Goal: Complete application form: Complete application form

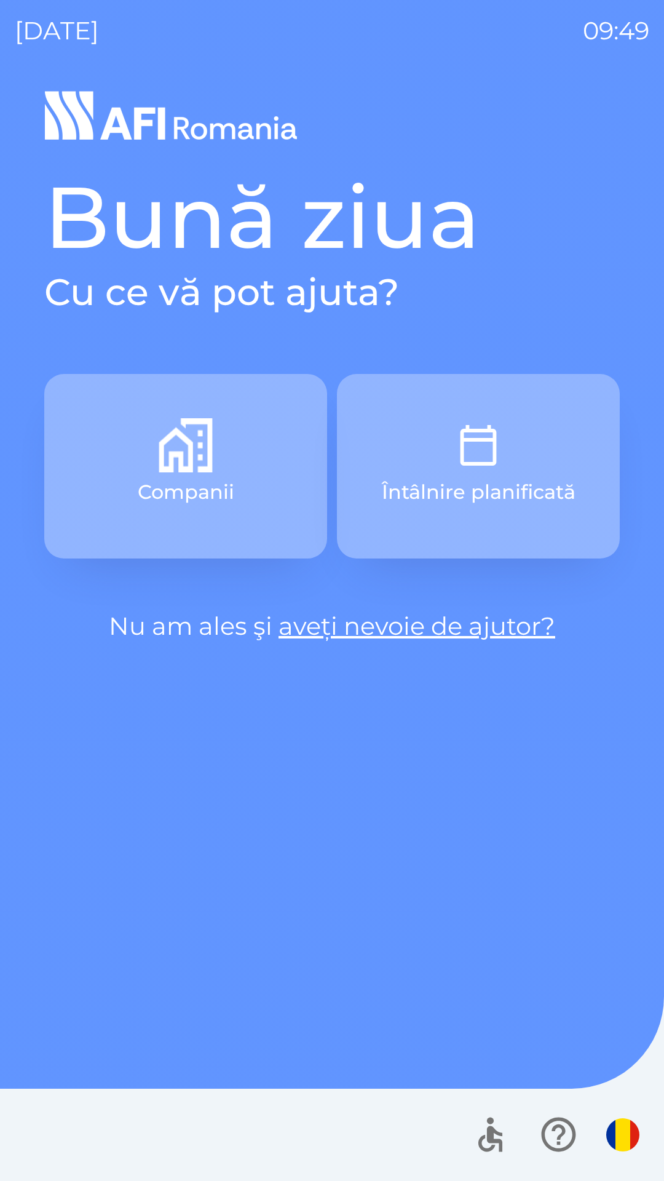
click at [222, 464] on button "Companii" at bounding box center [185, 466] width 283 height 184
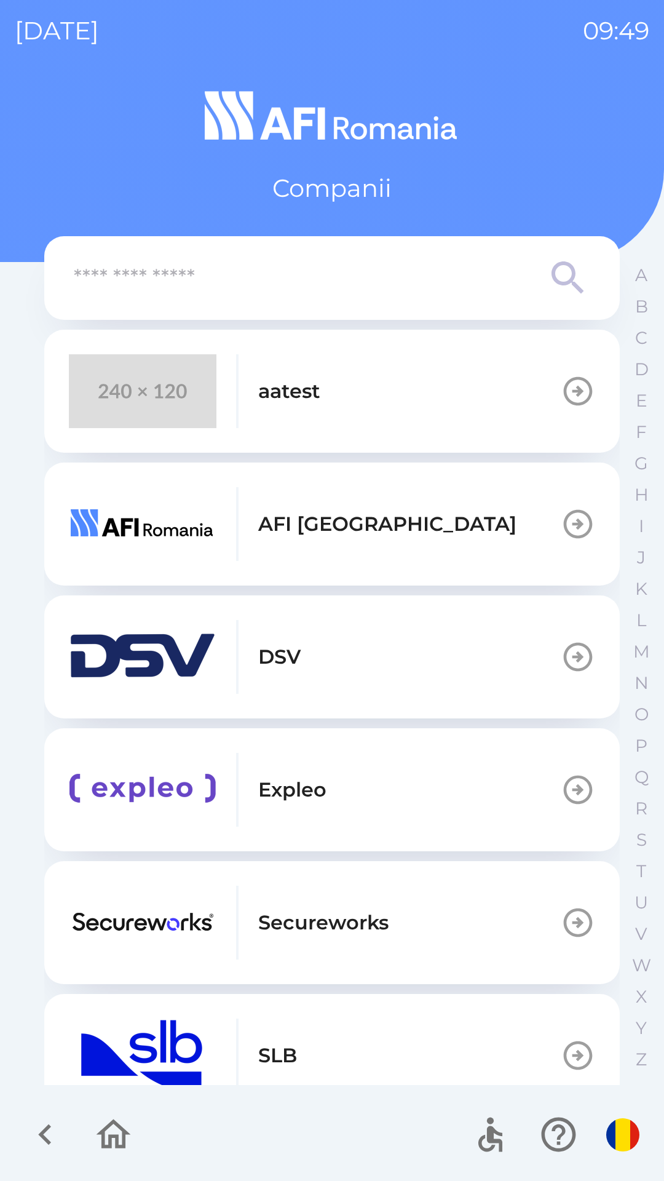
click at [122, 424] on img "button" at bounding box center [143, 391] width 148 height 74
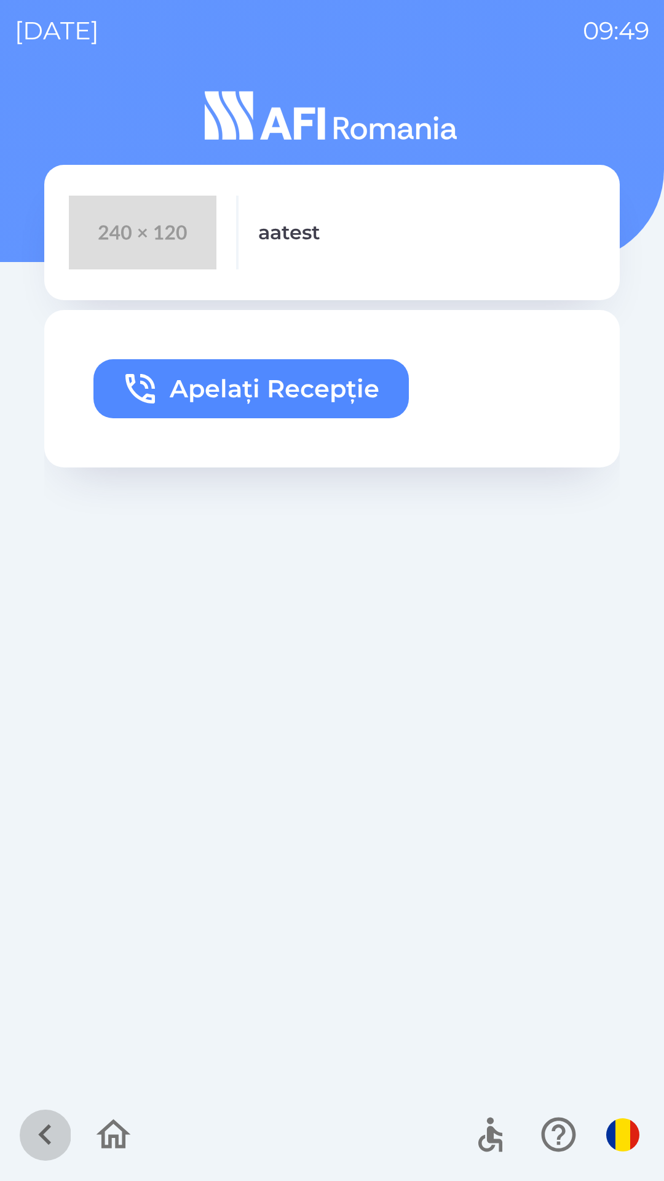
click at [44, 1141] on icon "button" at bounding box center [45, 1134] width 41 height 41
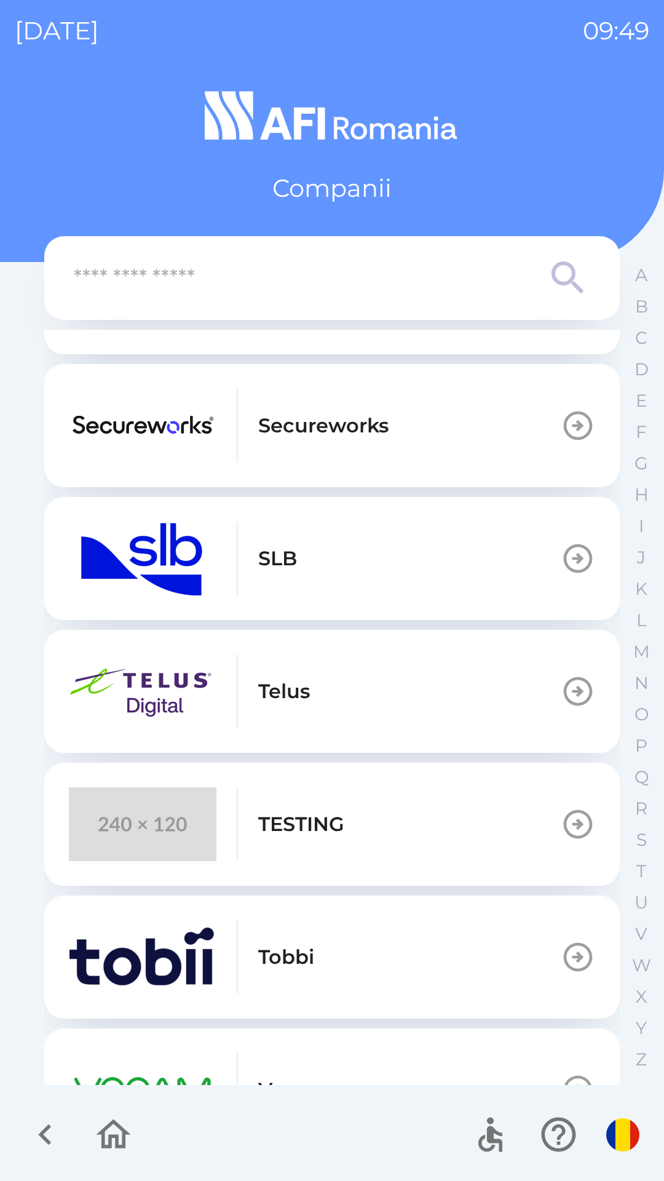
scroll to position [696, 0]
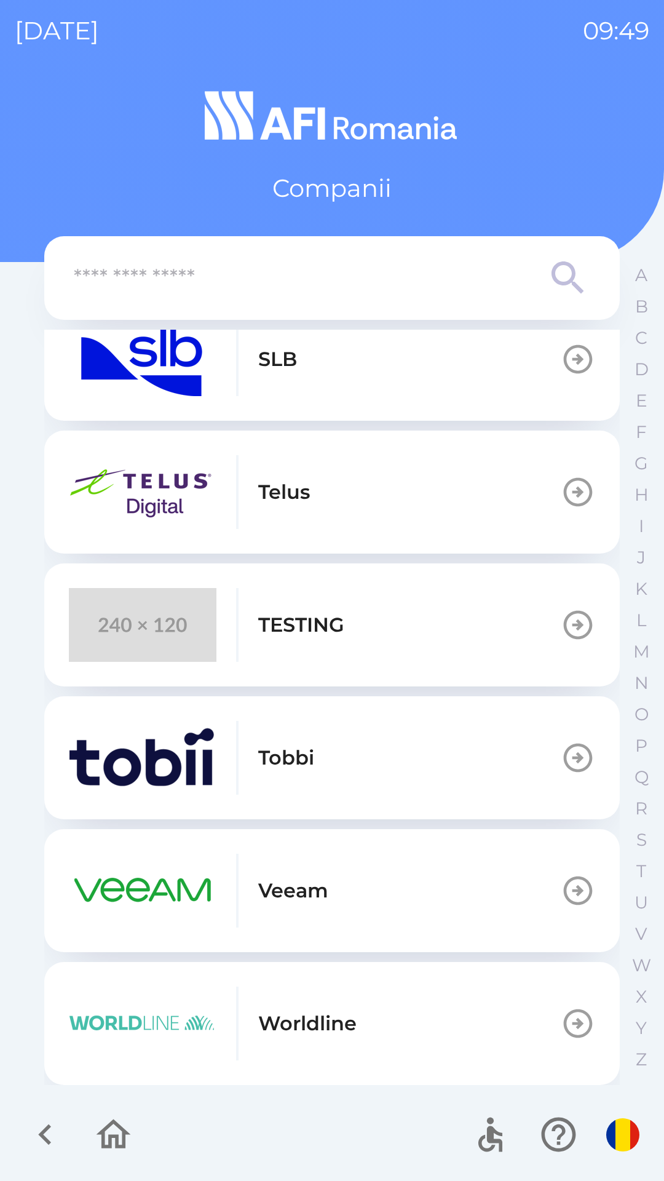
click at [325, 629] on p "TESTING" at bounding box center [301, 625] width 86 height 30
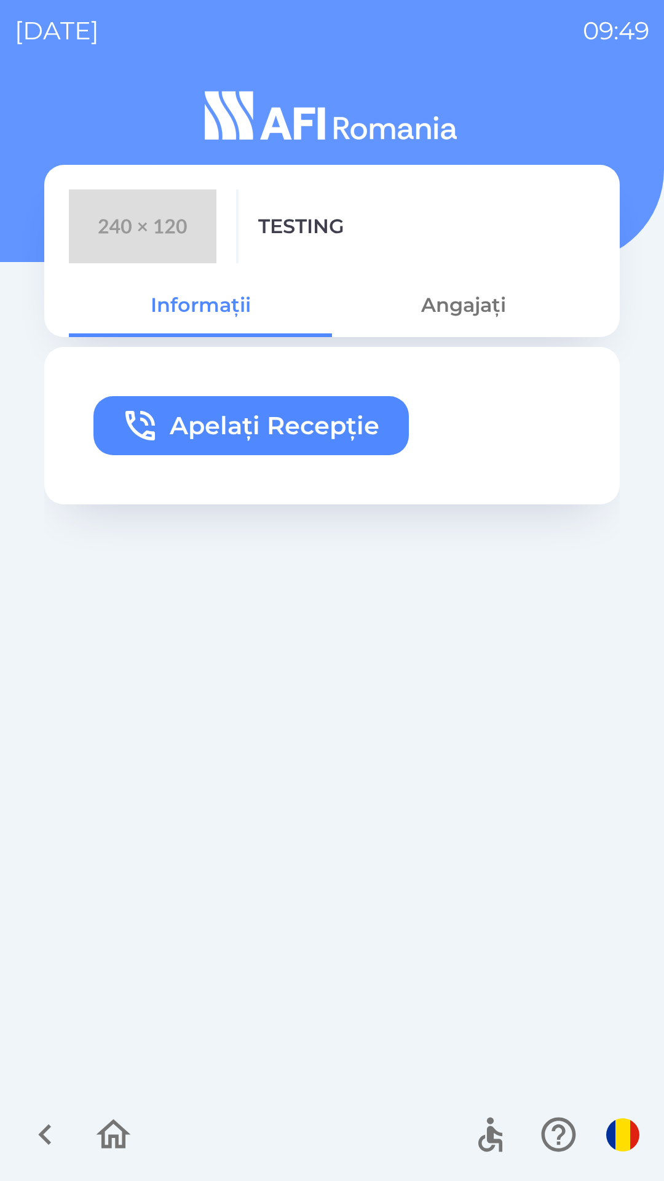
click at [336, 424] on button "Apelați Recepție" at bounding box center [250, 425] width 315 height 59
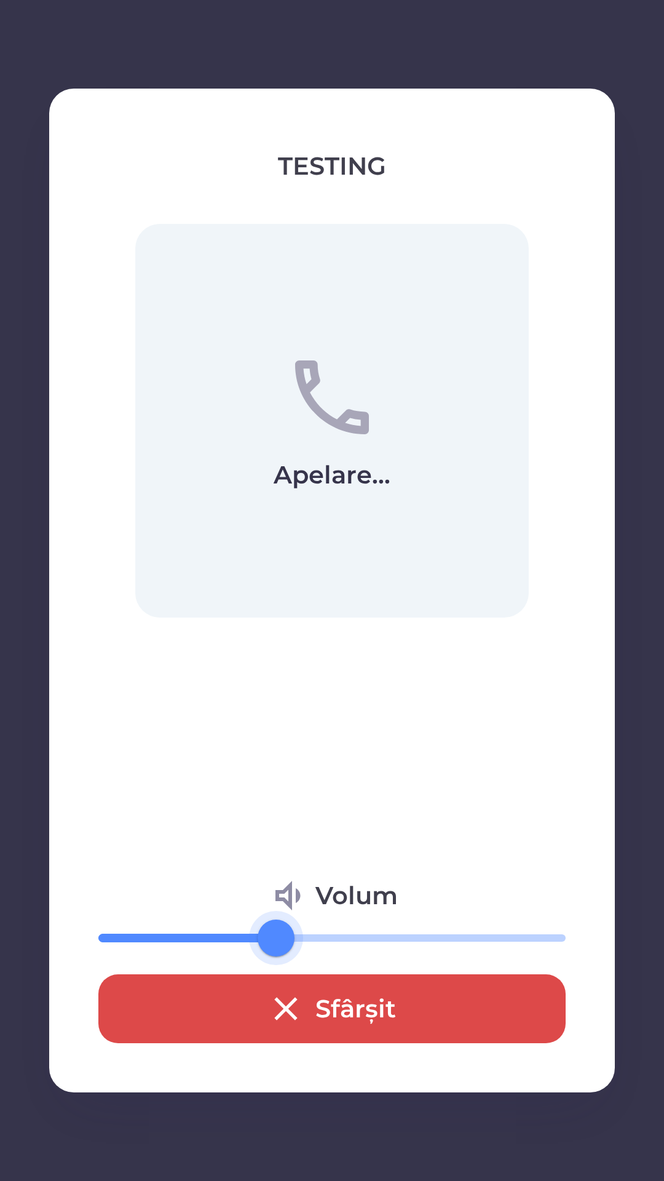
type input "**"
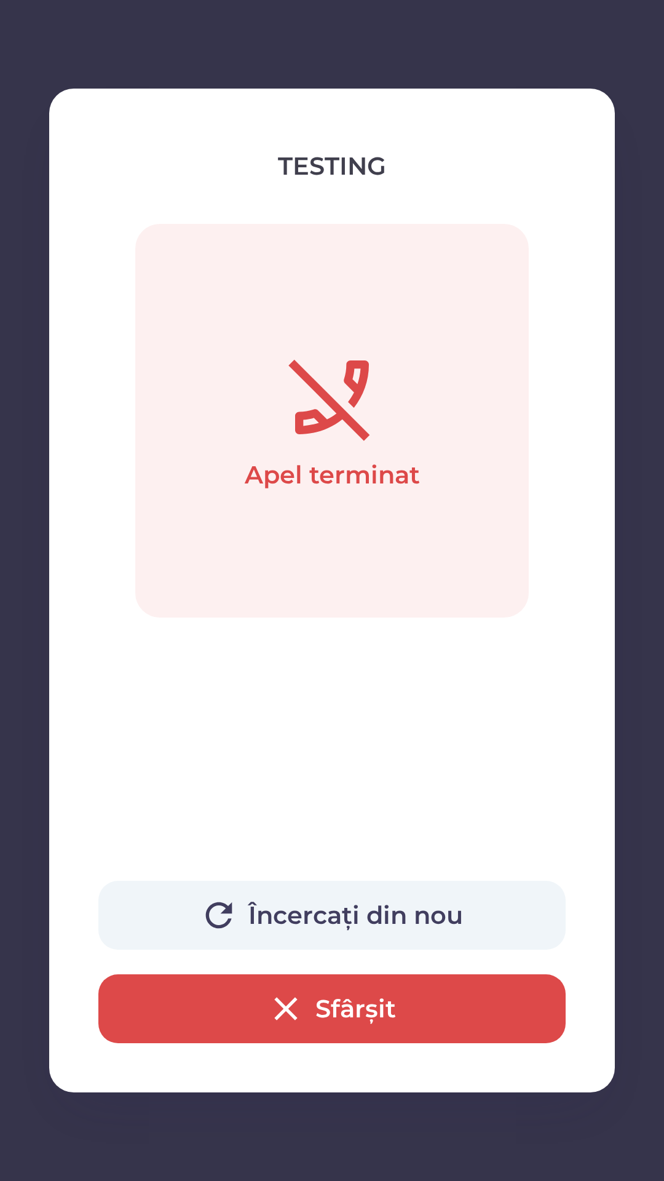
click at [322, 918] on button "Încercați din nou" at bounding box center [331, 915] width 467 height 69
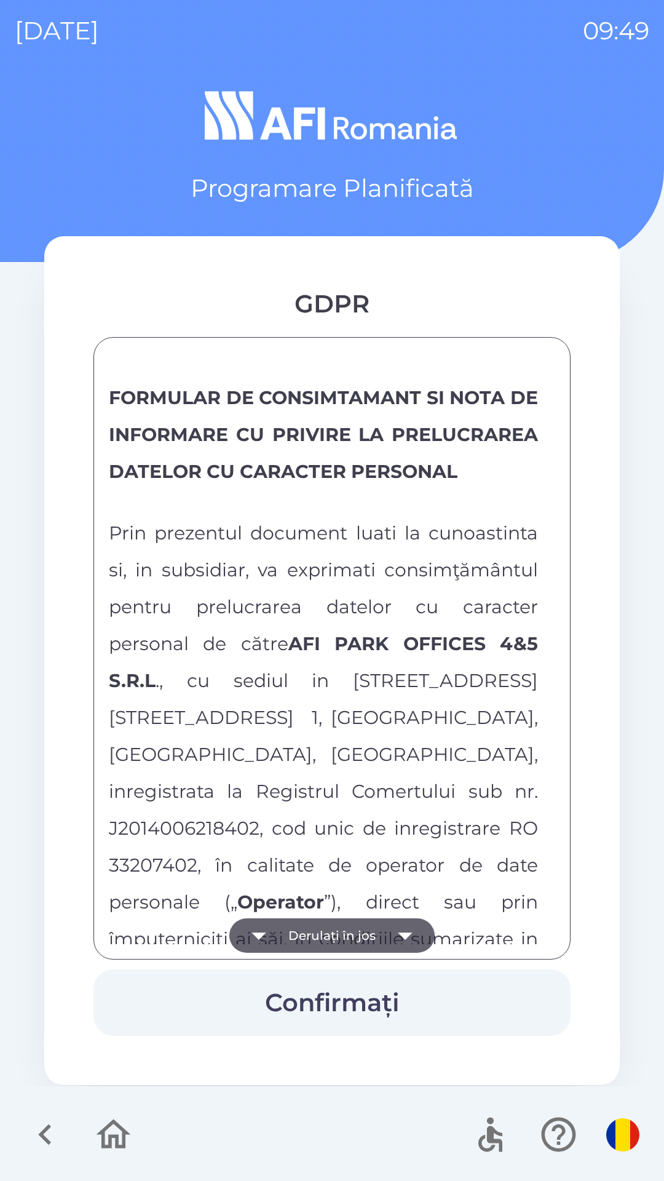
click at [309, 919] on button "Derulați în jos" at bounding box center [331, 935] width 205 height 34
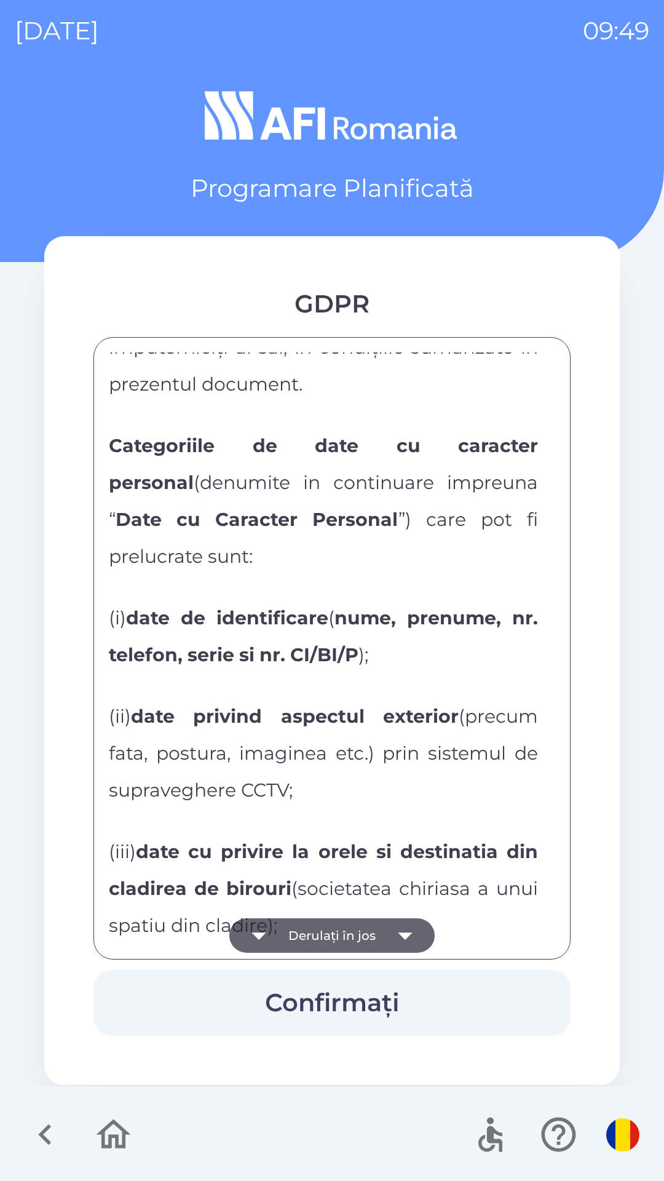
click at [361, 928] on button "Derulați în jos" at bounding box center [331, 935] width 205 height 34
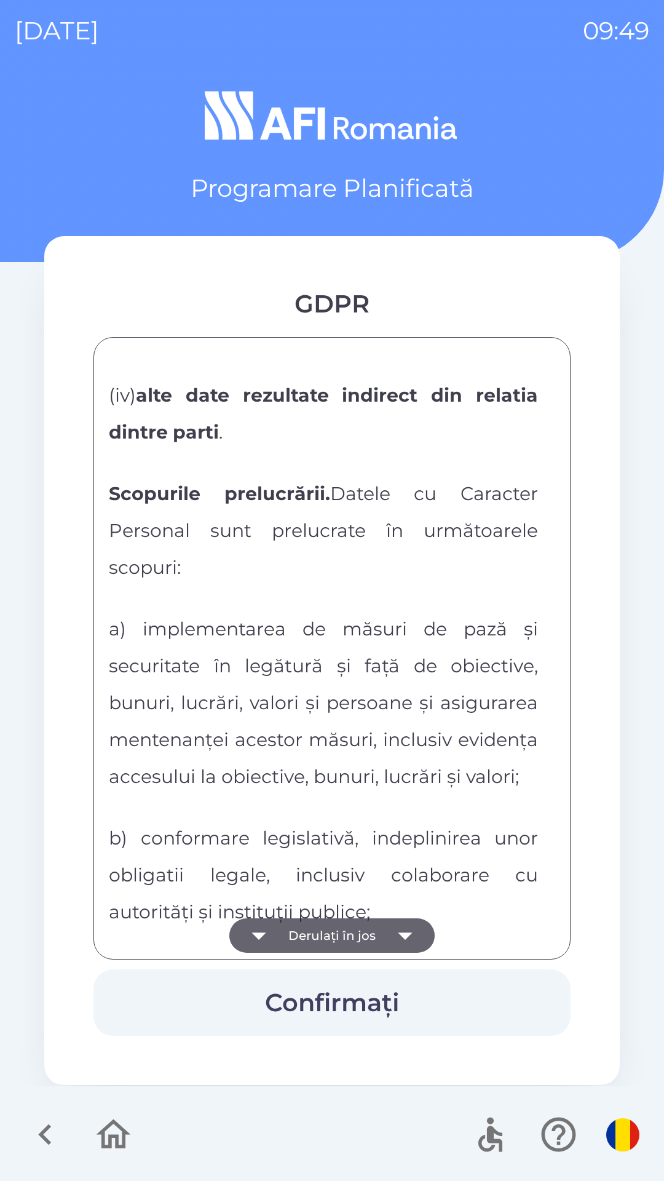
click at [369, 926] on button "Derulați în jos" at bounding box center [331, 935] width 205 height 34
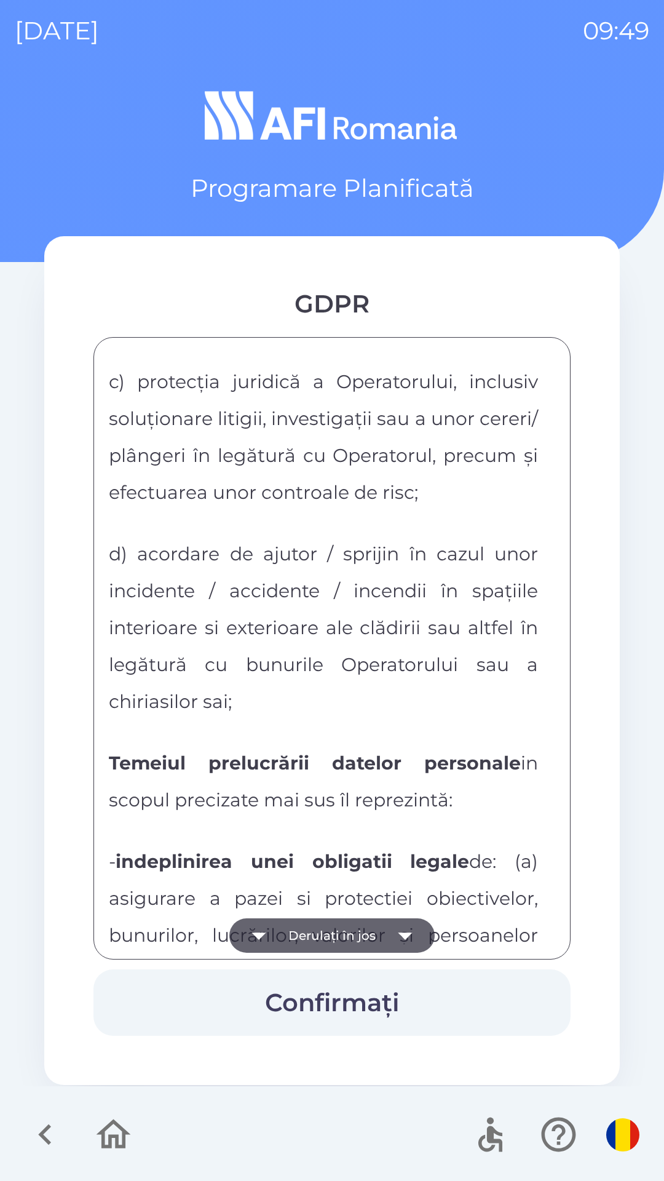
click at [360, 930] on button "Derulați în jos" at bounding box center [331, 935] width 205 height 34
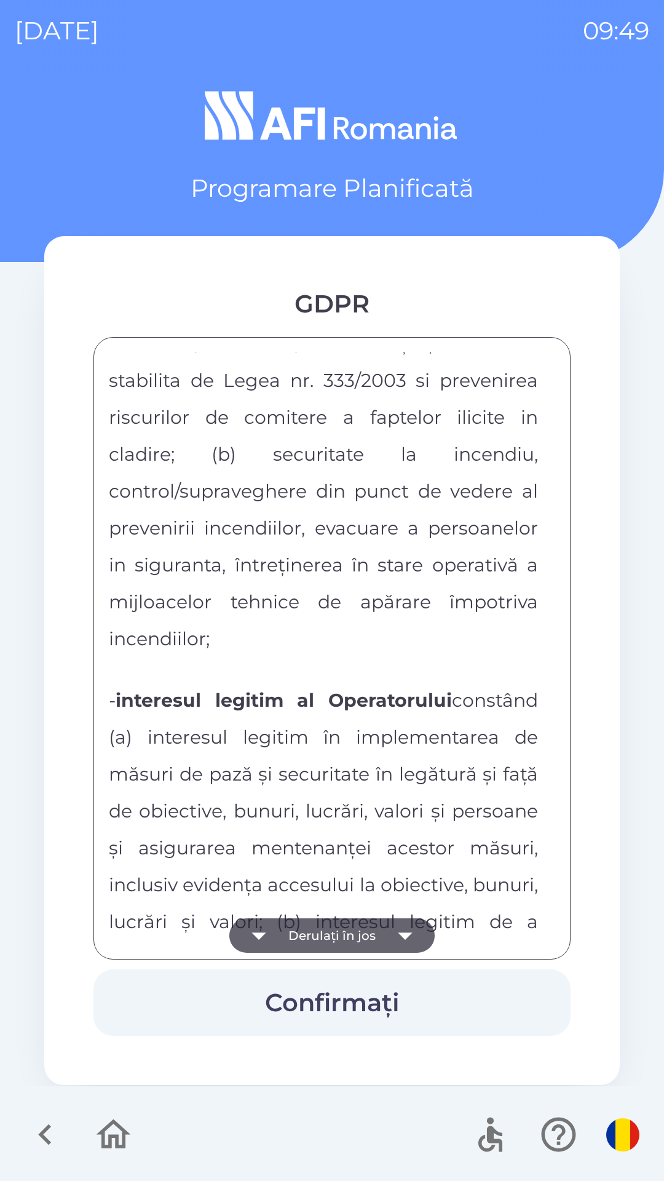
click at [363, 924] on button "Derulați în jos" at bounding box center [331, 935] width 205 height 34
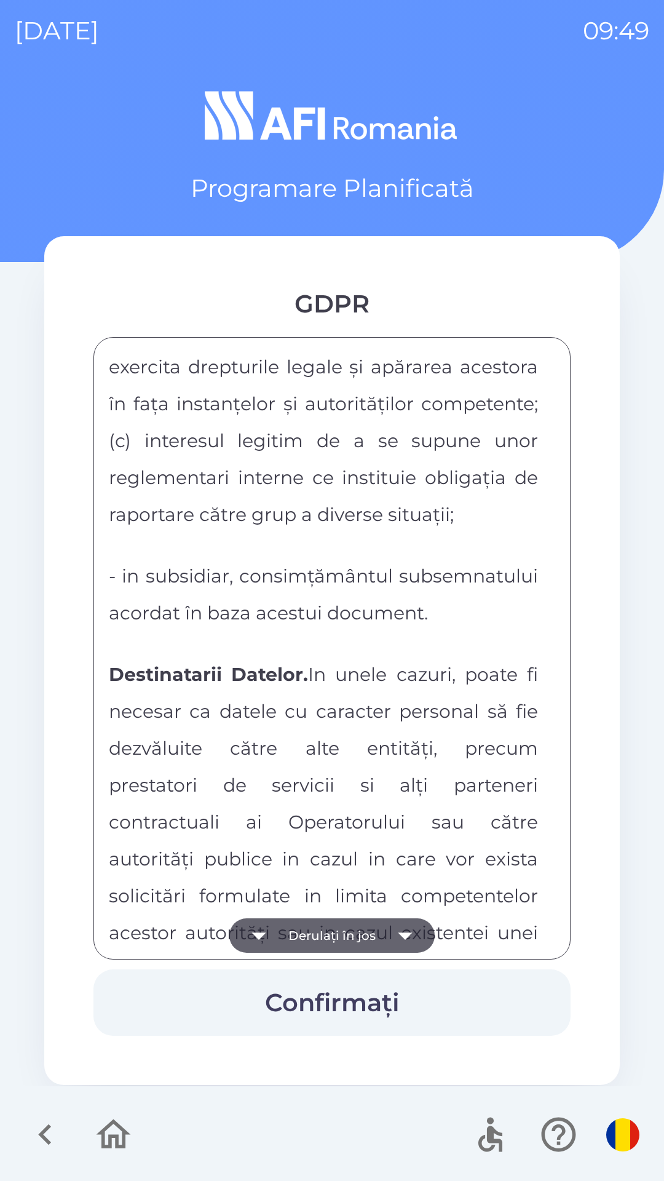
click at [350, 932] on button "Derulați în jos" at bounding box center [331, 935] width 205 height 34
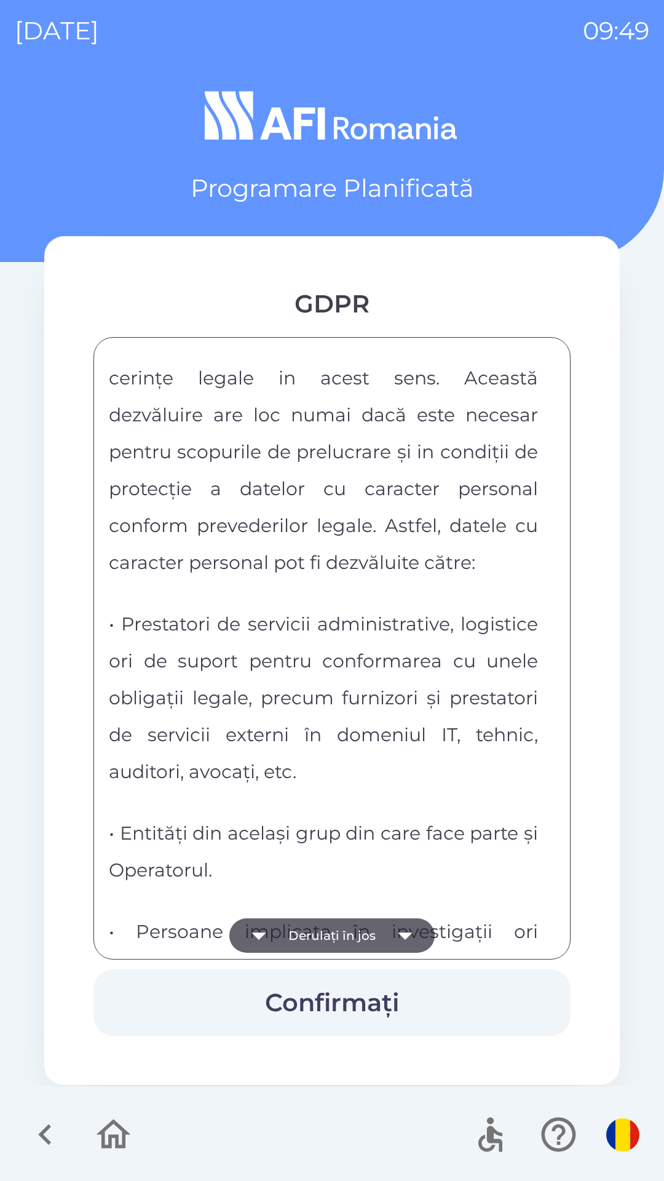
click at [347, 942] on button "Derulați în jos" at bounding box center [331, 935] width 205 height 34
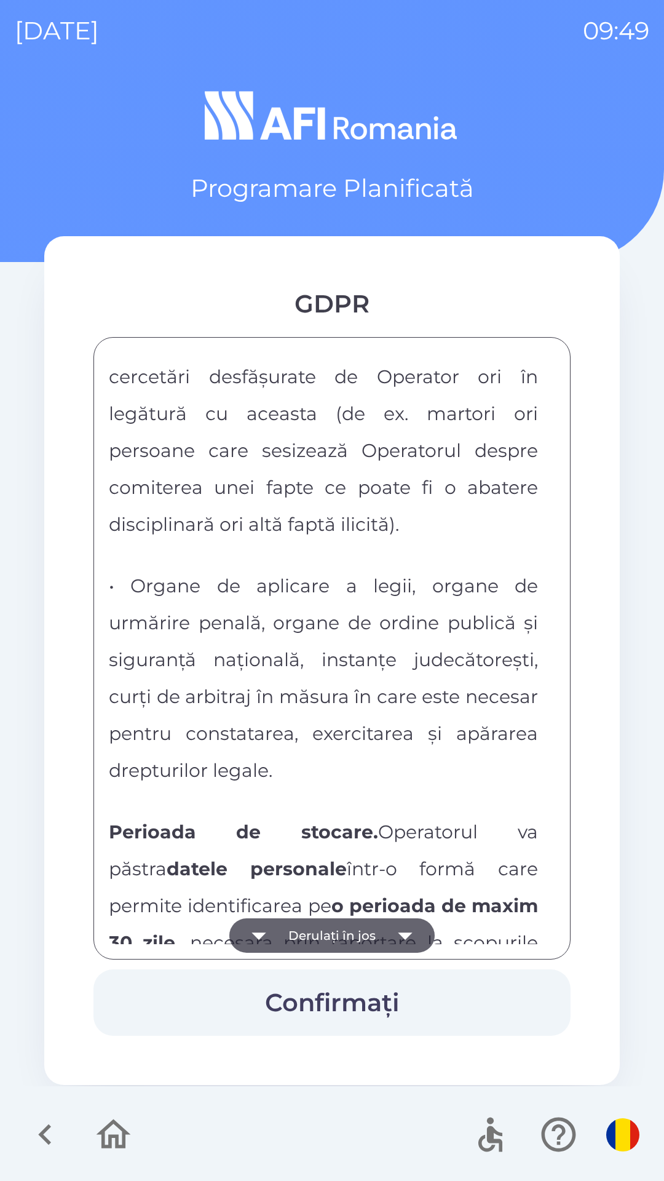
click at [351, 931] on button "Derulați în jos" at bounding box center [331, 935] width 205 height 34
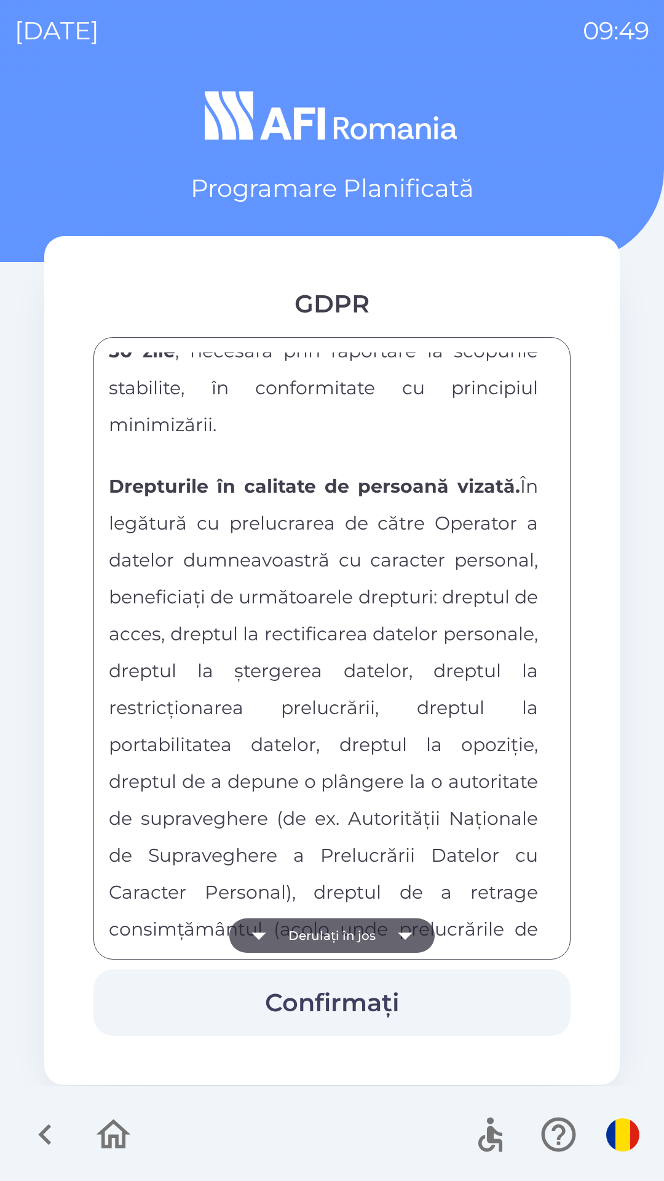
click at [349, 930] on button "Derulați în jos" at bounding box center [331, 935] width 205 height 34
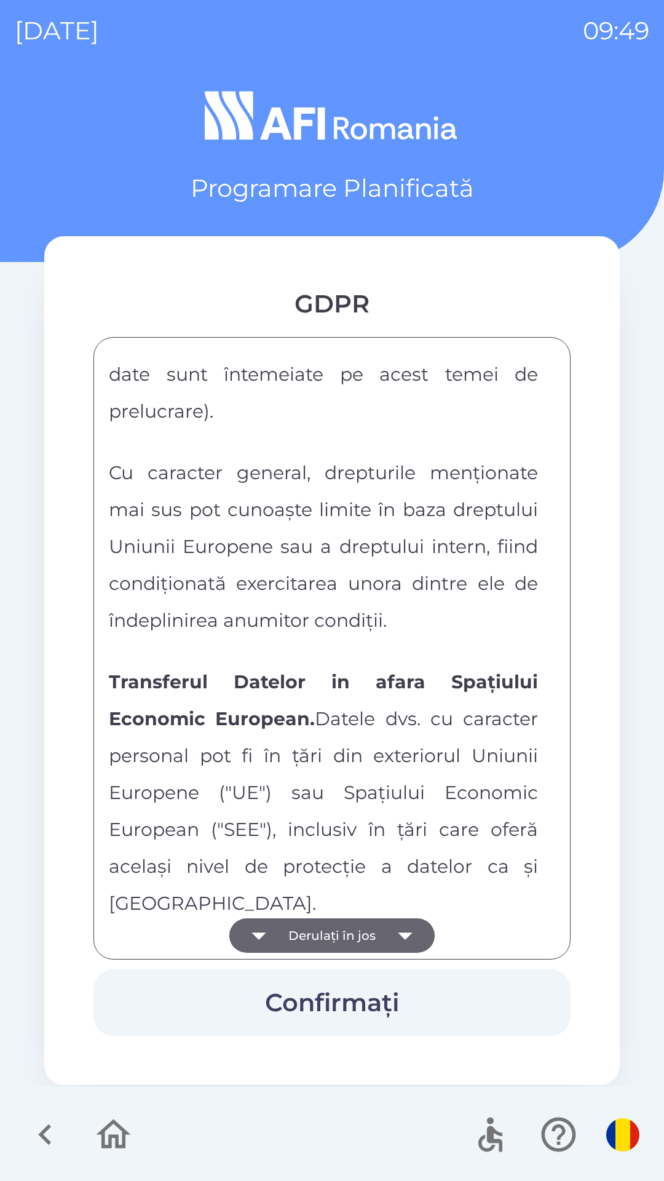
click at [352, 927] on button "Derulați în jos" at bounding box center [331, 935] width 205 height 34
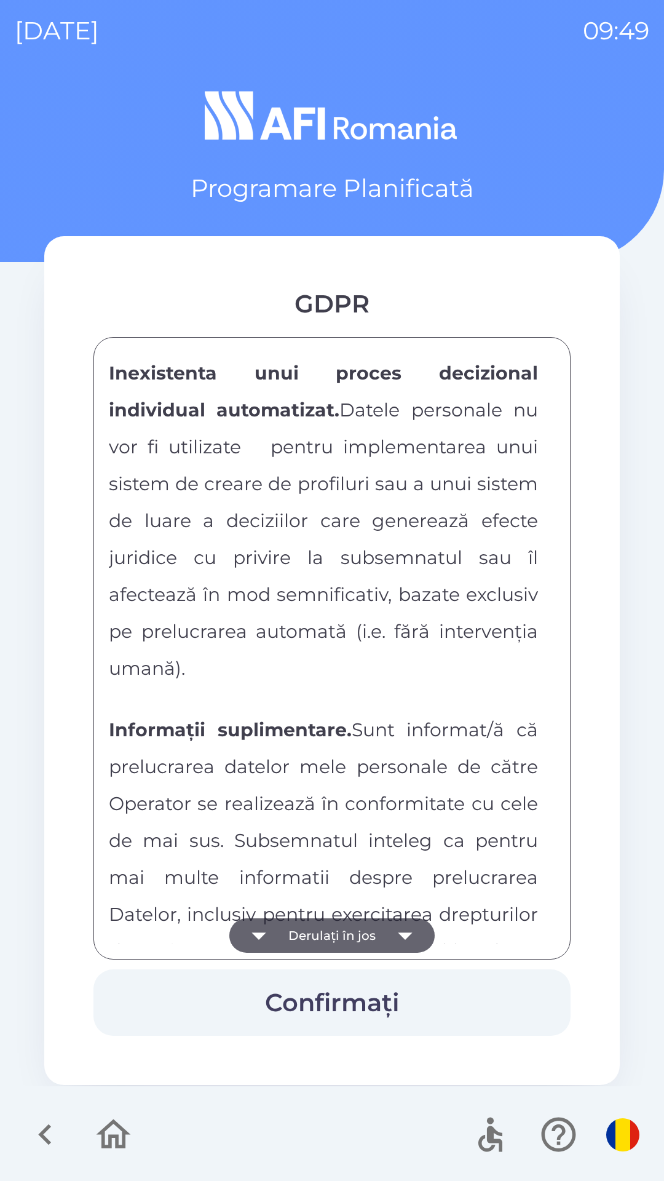
click at [351, 938] on button "Derulați în jos" at bounding box center [331, 935] width 205 height 34
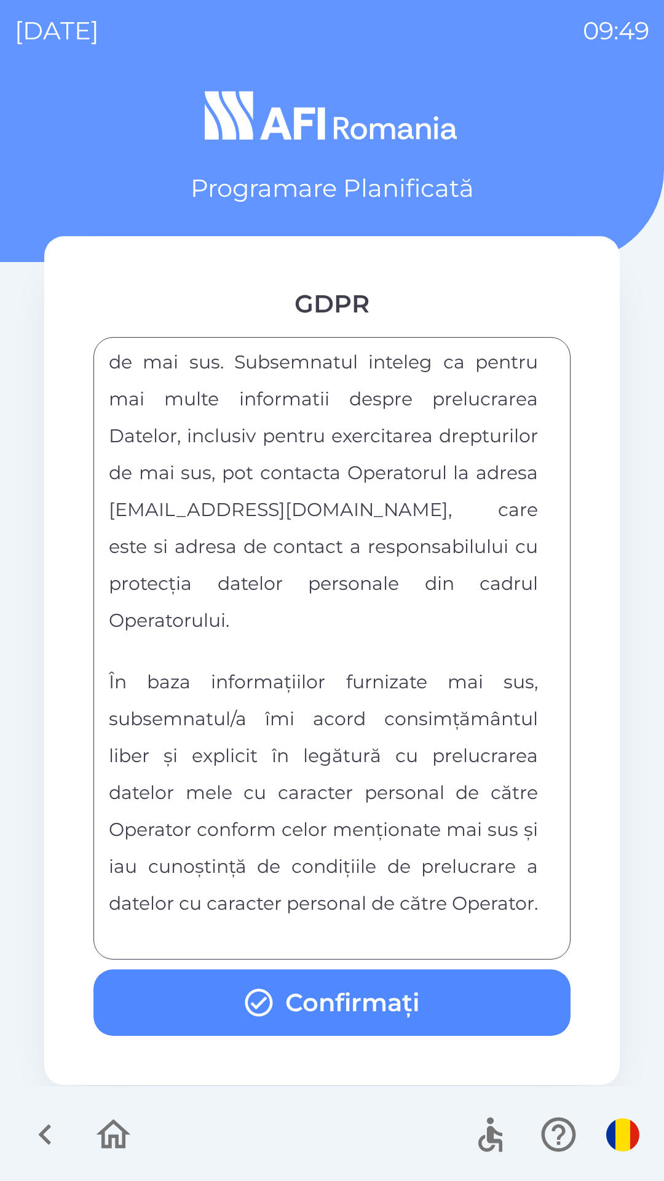
click at [362, 929] on div "FORMULAR DE CONSIMTAMANT SI NOTA DE INFORMARE CU PRIVIRE LA PRELUCRAREA DATELOR…" at bounding box center [332, 648] width 446 height 592
click at [369, 937] on div "FORMULAR DE CONSIMTAMANT SI NOTA DE INFORMARE CU PRIVIRE LA PRELUCRAREA DATELOR…" at bounding box center [332, 648] width 446 height 592
click at [314, 999] on button "Confirmați" at bounding box center [331, 1002] width 477 height 66
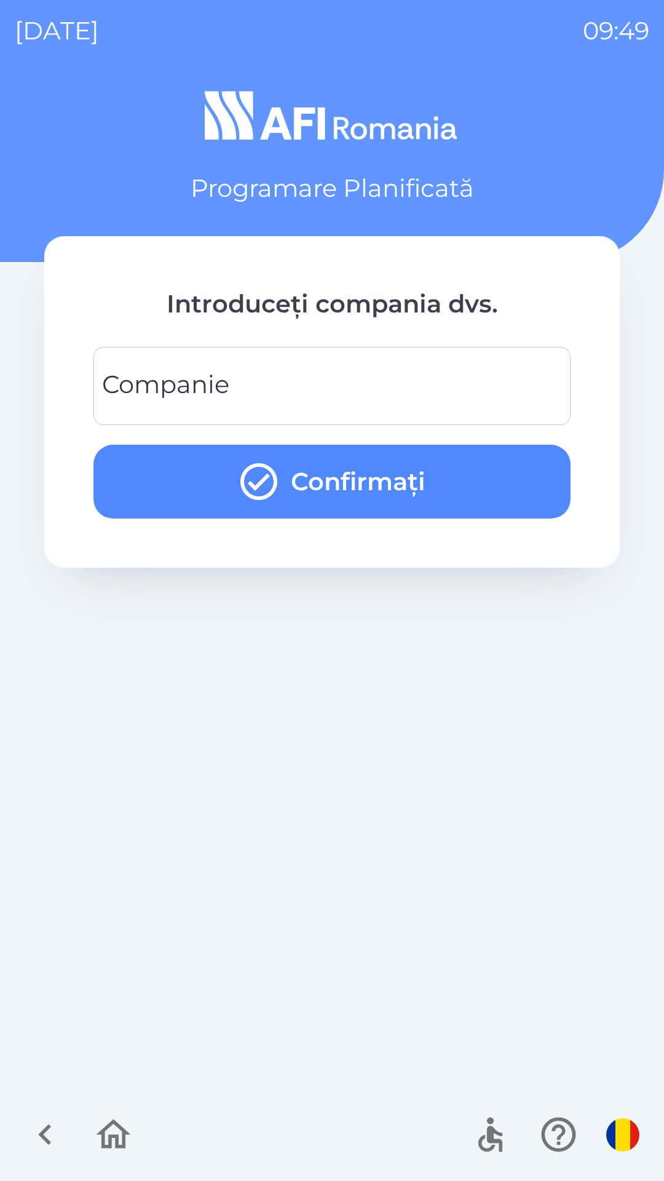
click at [322, 378] on input "Companie" at bounding box center [332, 386] width 448 height 49
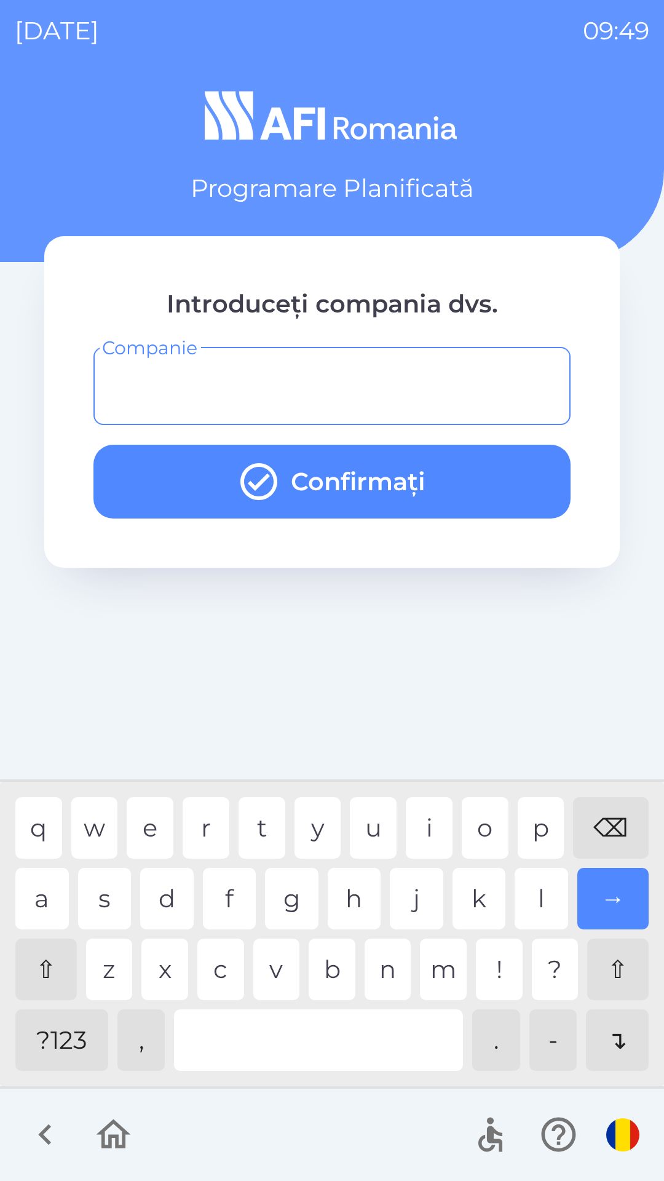
click at [235, 830] on div "q w e r t y u i o p ⌫" at bounding box center [331, 827] width 633 height 61
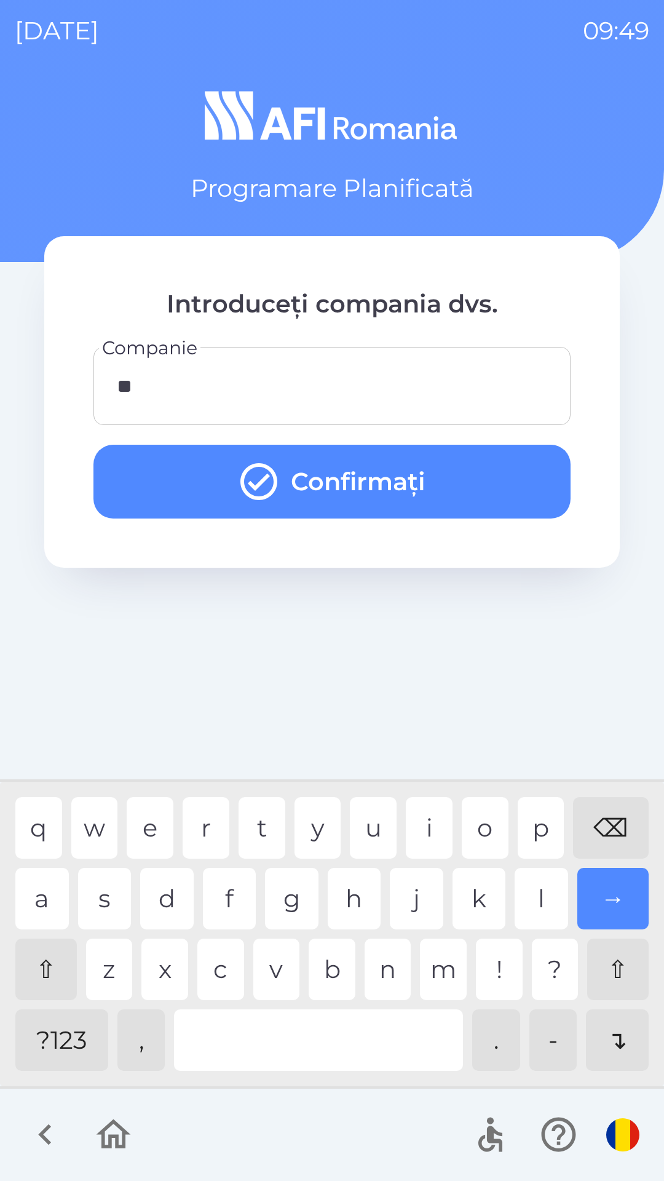
click at [324, 475] on button "Confirmați" at bounding box center [331, 482] width 477 height 74
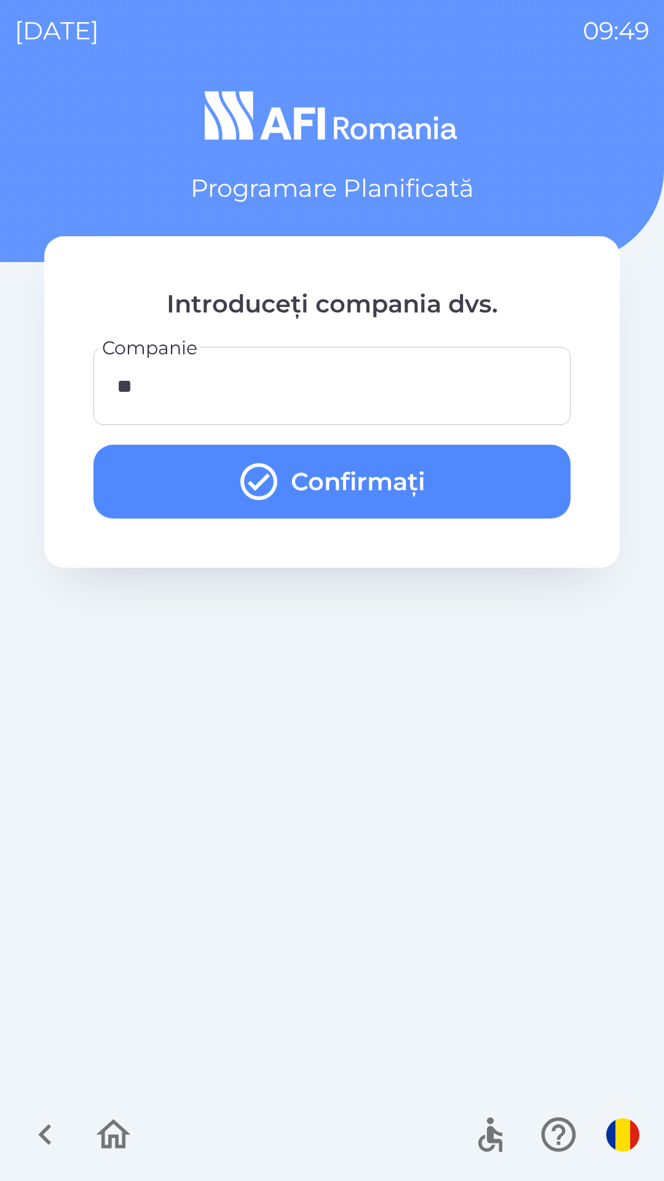
click at [370, 477] on button "Confirmați" at bounding box center [331, 482] width 477 height 74
click at [250, 477] on icon "submit" at bounding box center [259, 481] width 44 height 44
click at [262, 396] on input "**" at bounding box center [332, 386] width 448 height 49
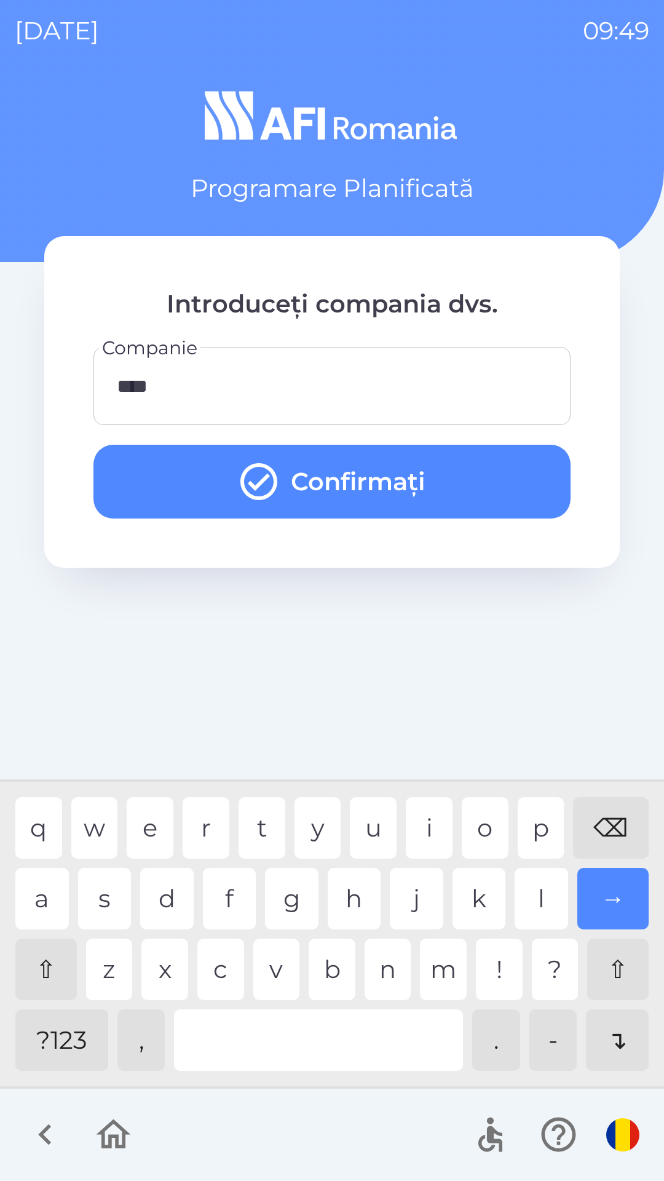
click at [271, 804] on div "t" at bounding box center [262, 827] width 47 height 61
click at [288, 803] on div "q w e r t y u i o p ⌫" at bounding box center [331, 827] width 633 height 61
click at [272, 485] on icon "submit" at bounding box center [259, 481] width 44 height 44
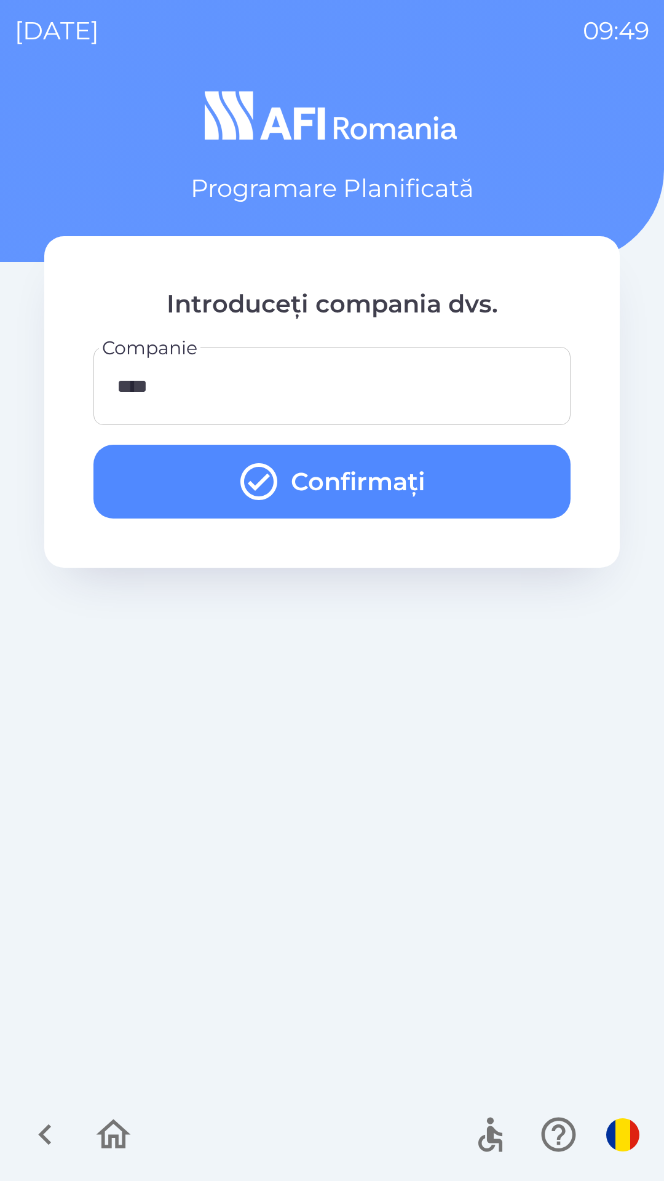
click at [300, 478] on button "Confirmați" at bounding box center [331, 482] width 477 height 74
click at [298, 477] on button "Confirmați" at bounding box center [331, 482] width 477 height 74
click at [311, 480] on button "Confirmați" at bounding box center [331, 482] width 477 height 74
click at [373, 467] on button "Confirmați" at bounding box center [331, 482] width 477 height 74
click at [362, 472] on button "Confirmați" at bounding box center [331, 482] width 477 height 74
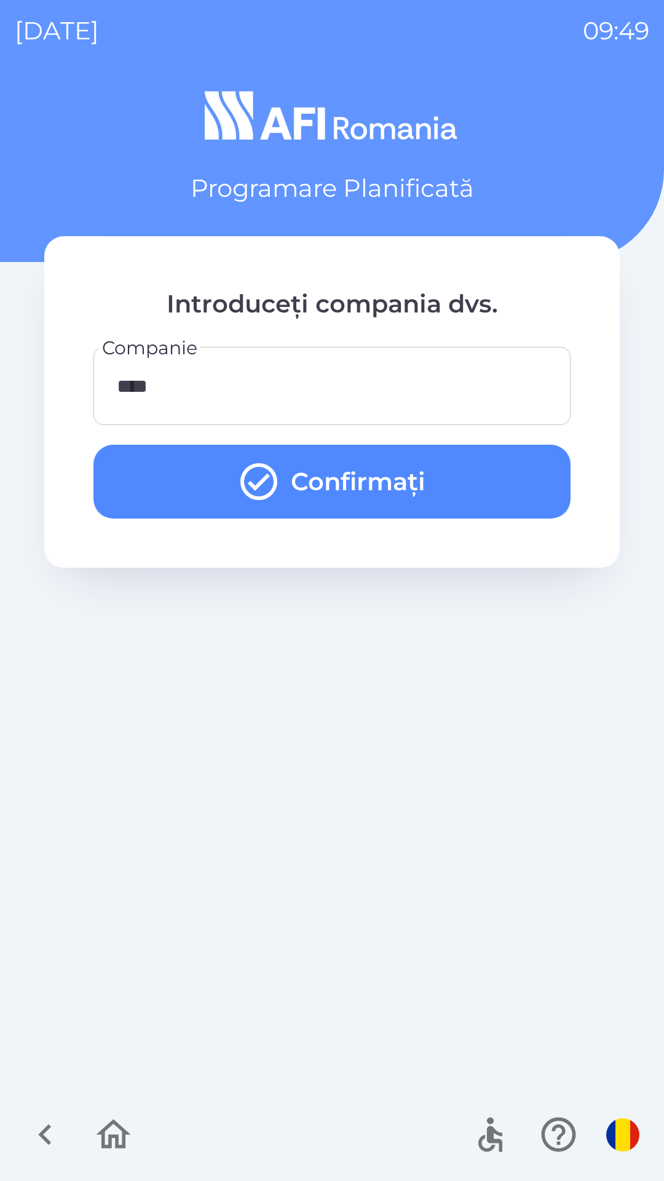
click at [357, 472] on button "Confirmați" at bounding box center [331, 482] width 477 height 74
click at [336, 466] on button "Confirmați" at bounding box center [331, 482] width 477 height 74
click at [303, 482] on button "Confirmați" at bounding box center [331, 482] width 477 height 74
click at [299, 467] on button "Confirmați" at bounding box center [331, 482] width 477 height 74
click at [613, 1130] on img "button" at bounding box center [622, 1134] width 33 height 33
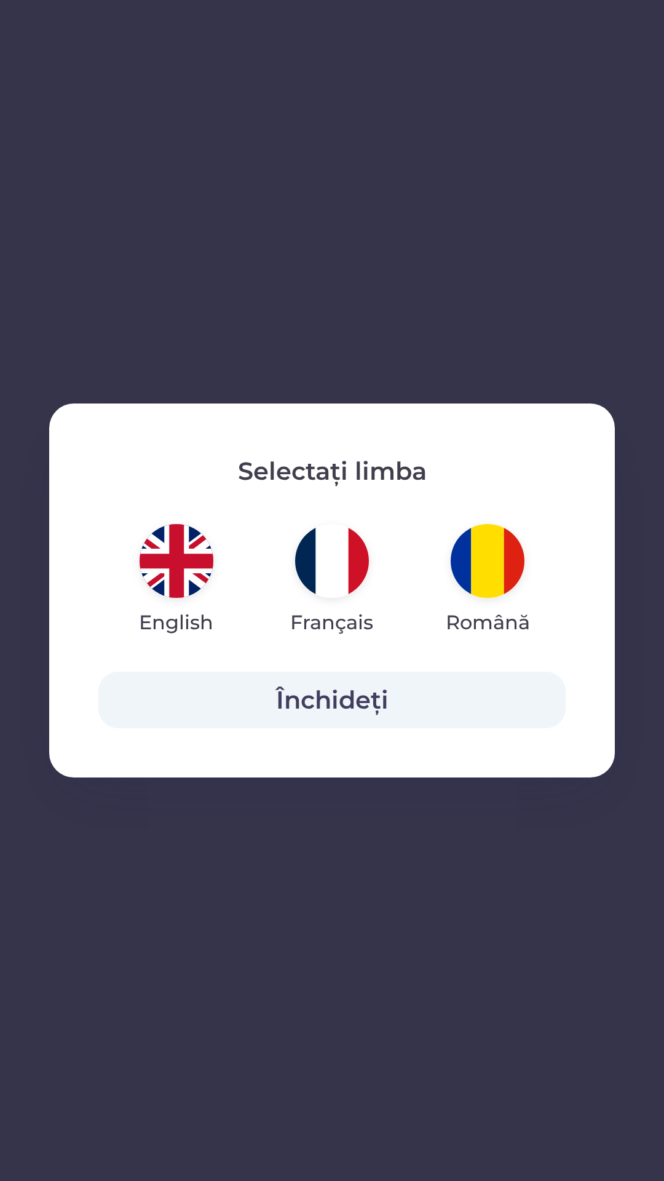
click at [170, 574] on img "button" at bounding box center [177, 561] width 74 height 74
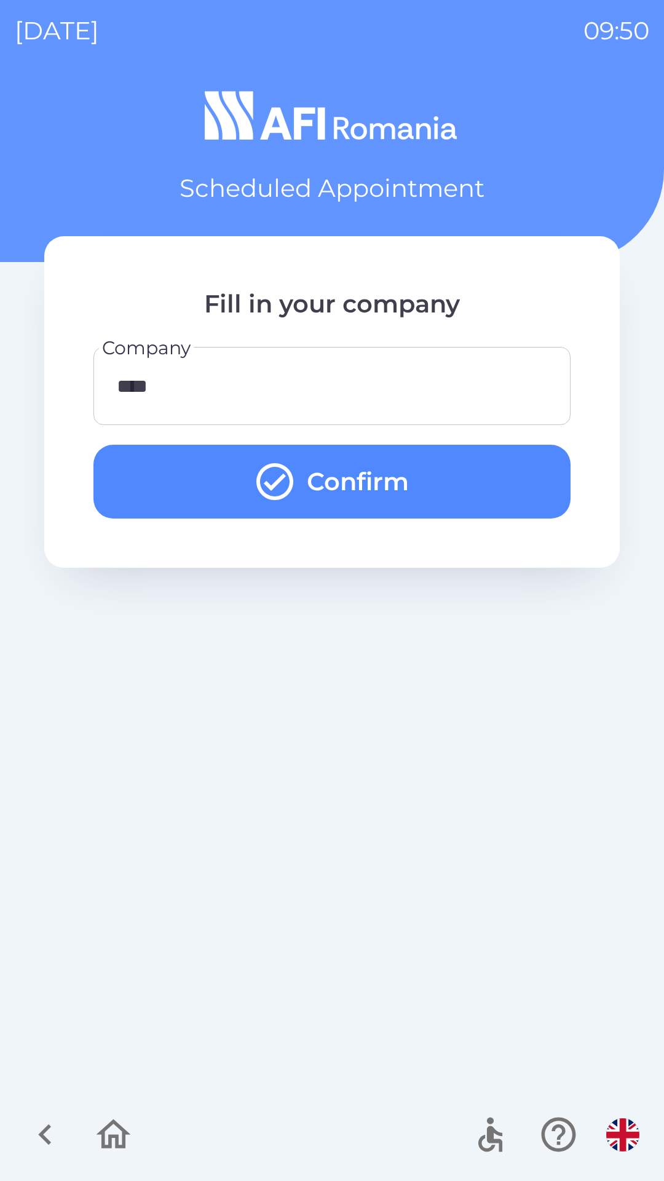
click at [258, 467] on icon "submit" at bounding box center [275, 481] width 44 height 44
click at [163, 392] on input "****" at bounding box center [332, 386] width 448 height 49
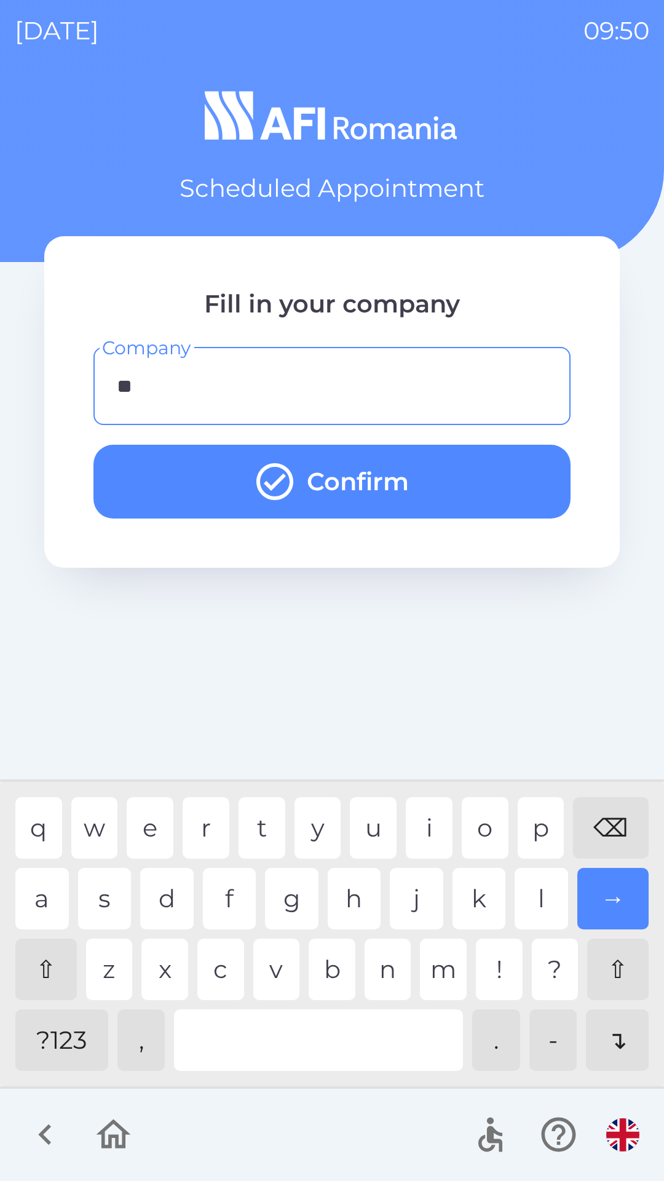
type input "*"
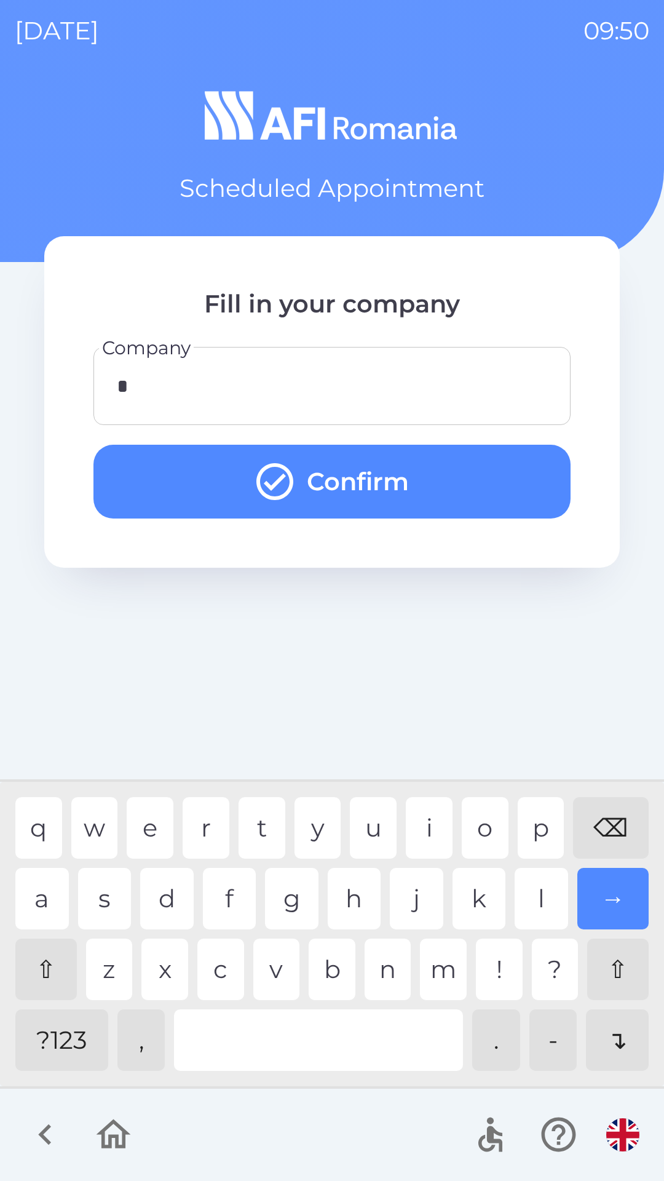
click at [257, 828] on div "t" at bounding box center [262, 827] width 47 height 61
click at [371, 827] on div "u" at bounding box center [373, 827] width 47 height 61
click at [538, 892] on div "l" at bounding box center [542, 898] width 54 height 61
type input "****"
click at [35, 890] on div "a" at bounding box center [42, 898] width 54 height 61
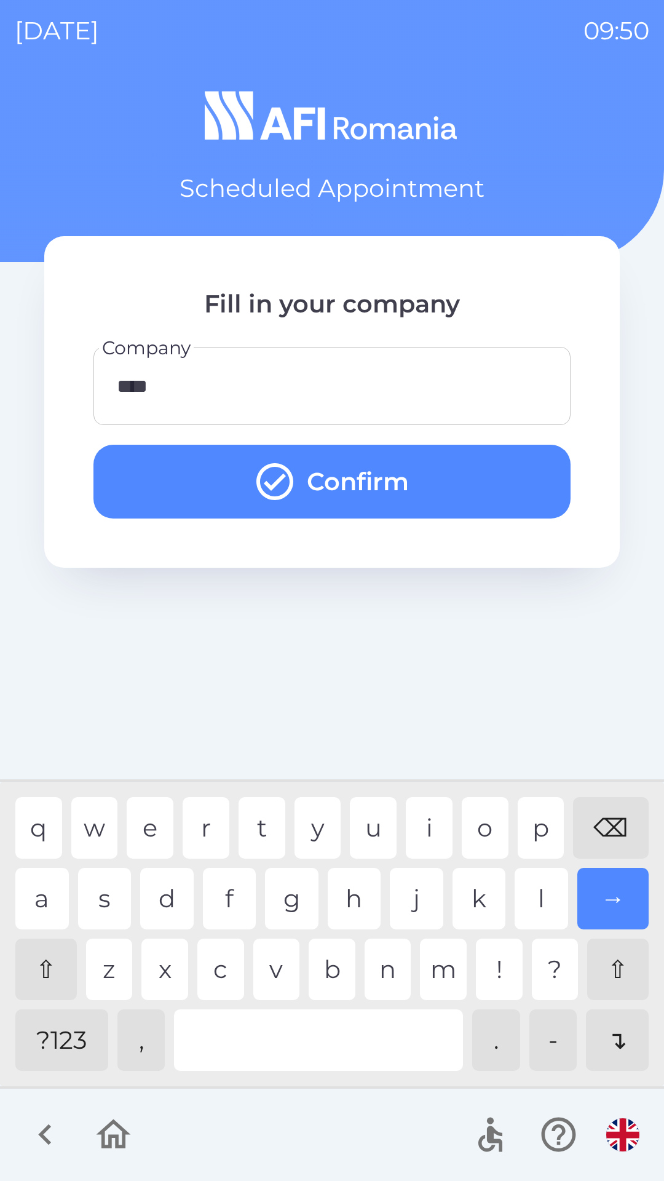
click at [286, 486] on icon "submit" at bounding box center [275, 481] width 44 height 44
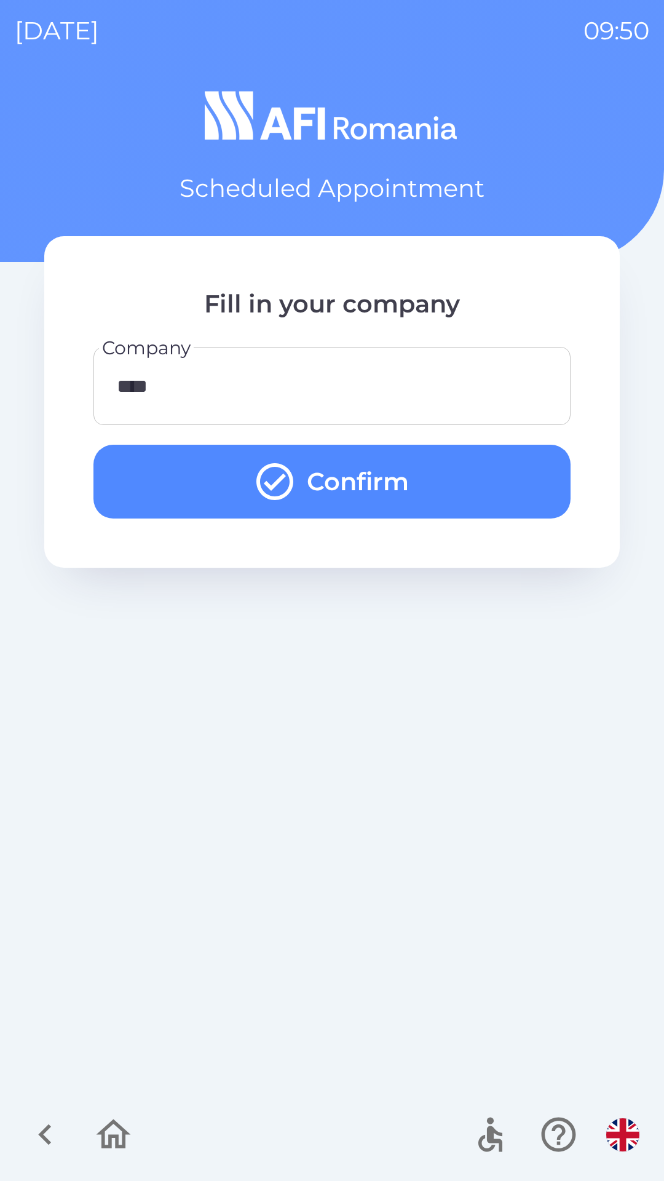
click at [320, 488] on button "Confirm" at bounding box center [331, 482] width 477 height 74
click at [315, 491] on button "Confirm" at bounding box center [331, 482] width 477 height 74
click at [302, 498] on button "Confirm" at bounding box center [331, 482] width 477 height 74
click at [300, 500] on button "Confirm" at bounding box center [331, 482] width 477 height 74
click at [38, 1131] on icon "button" at bounding box center [45, 1134] width 41 height 41
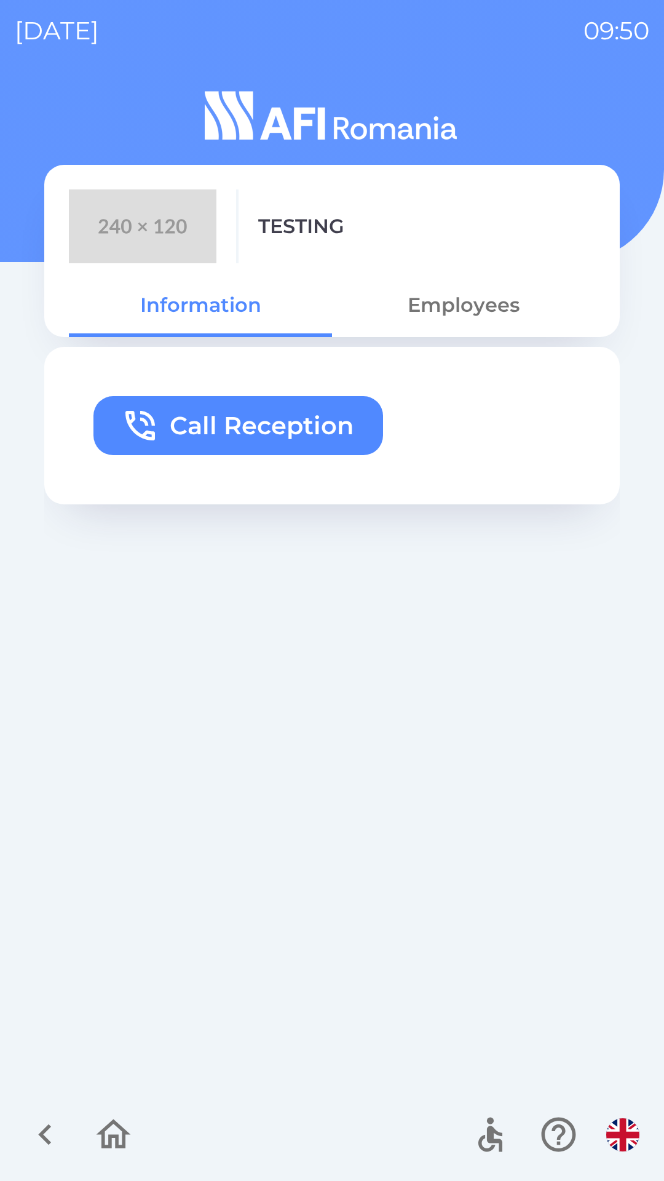
click at [274, 424] on button "Call Reception" at bounding box center [238, 425] width 290 height 59
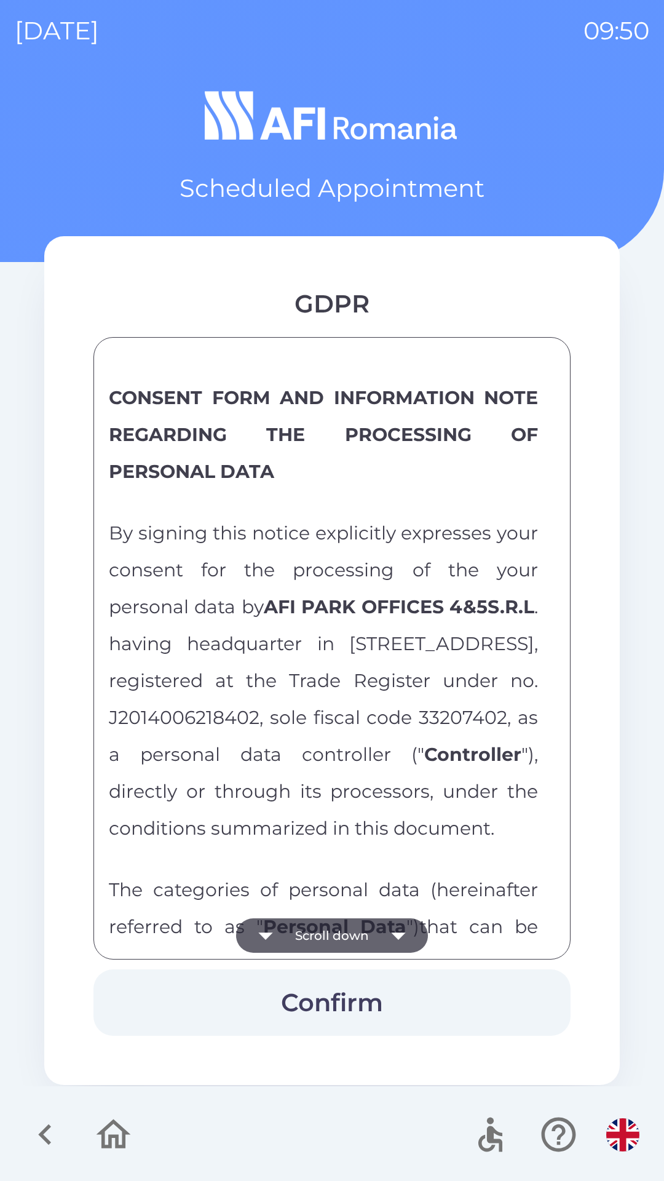
click at [347, 926] on button "Scroll down" at bounding box center [332, 935] width 192 height 34
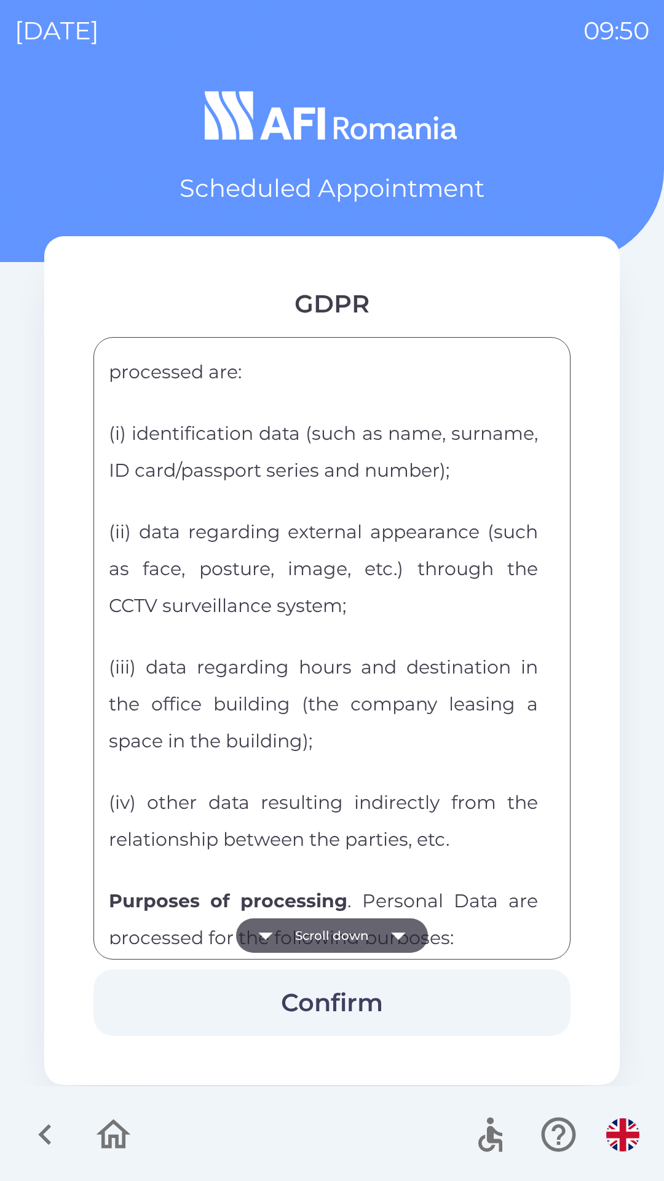
click at [353, 920] on button "Scroll down" at bounding box center [332, 935] width 192 height 34
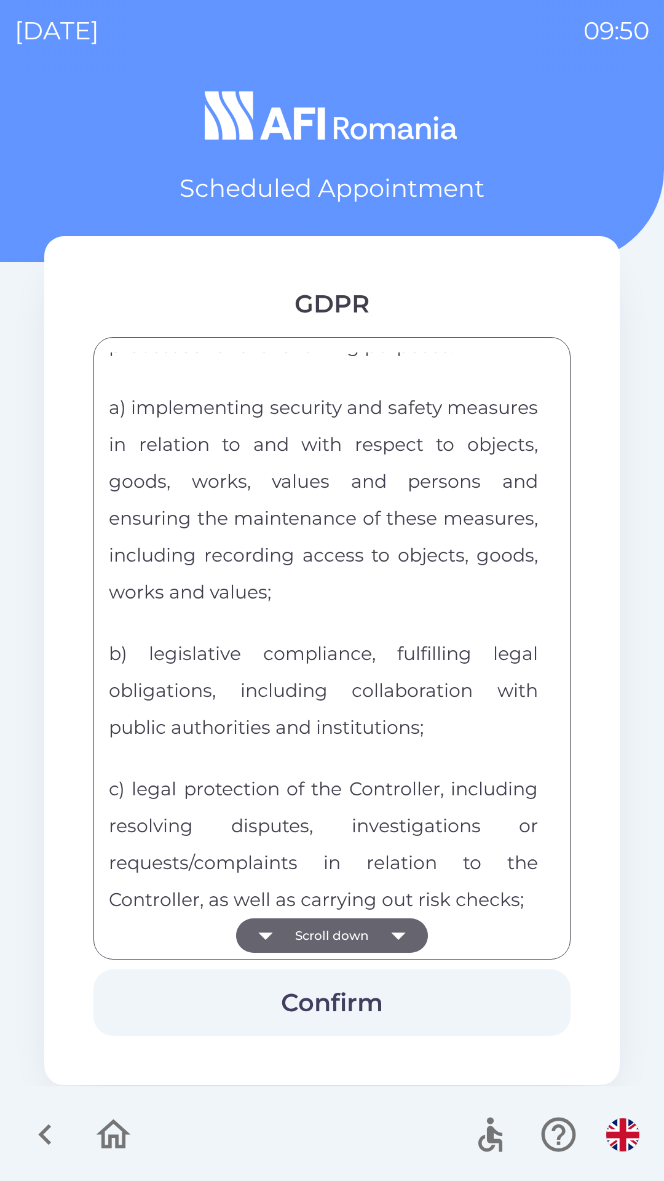
click at [349, 926] on button "Scroll down" at bounding box center [332, 935] width 192 height 34
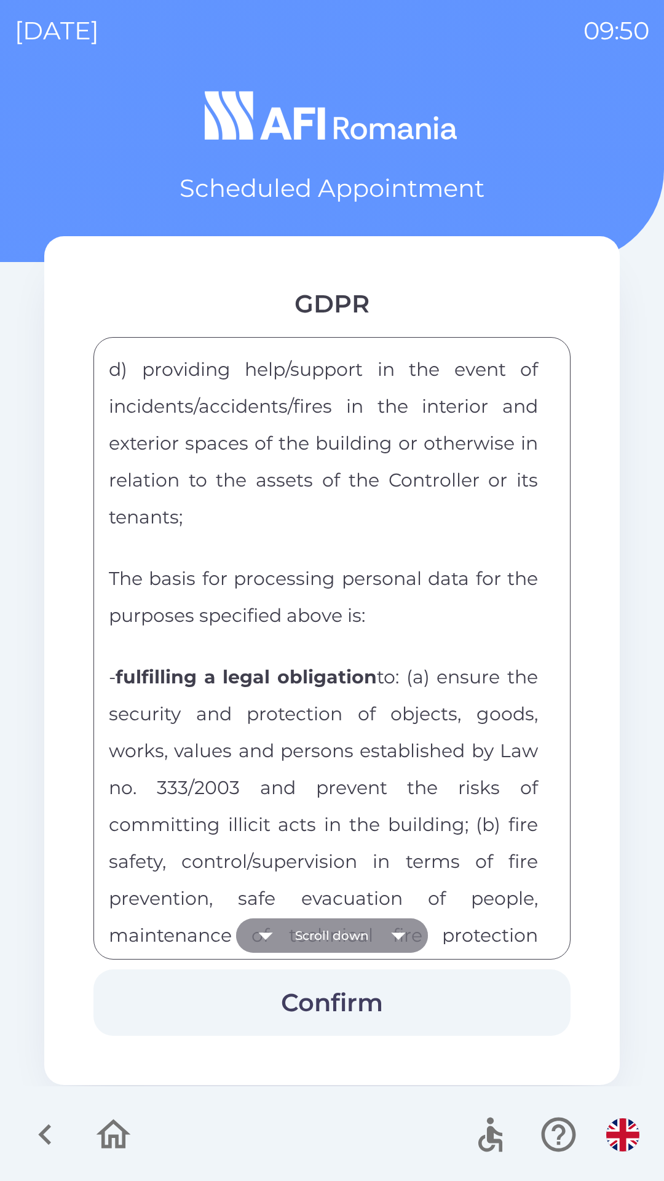
click at [344, 919] on button "Scroll down" at bounding box center [332, 935] width 192 height 34
click at [339, 926] on button "Scroll down" at bounding box center [332, 935] width 192 height 34
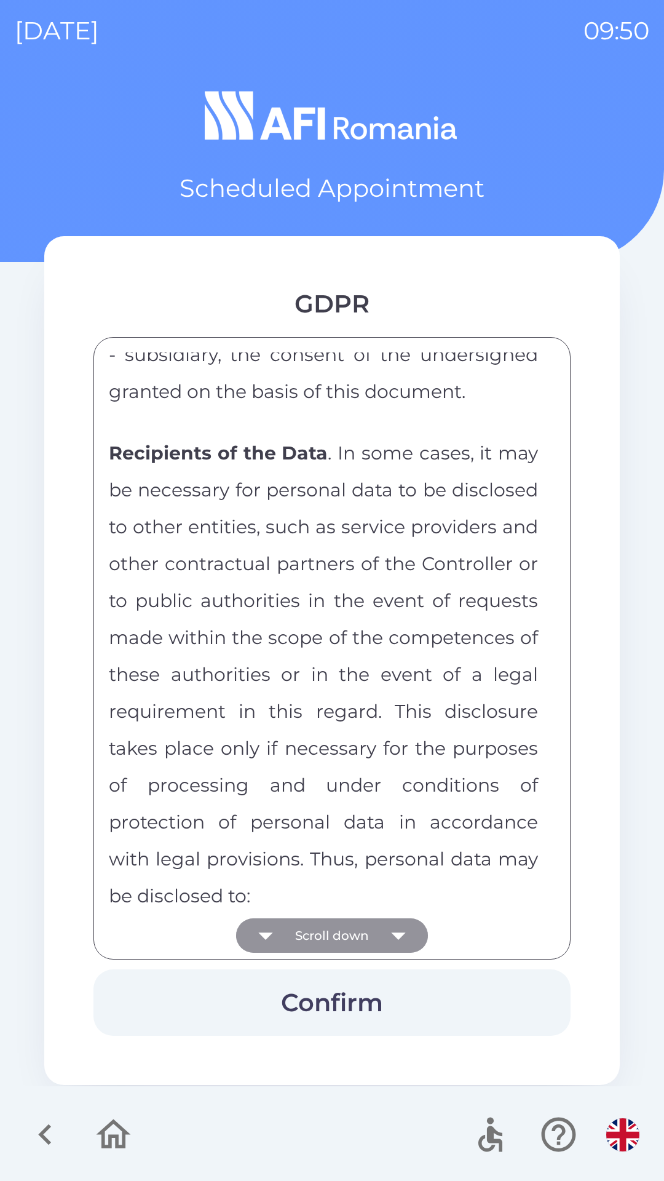
click at [338, 929] on button "Scroll down" at bounding box center [332, 935] width 192 height 34
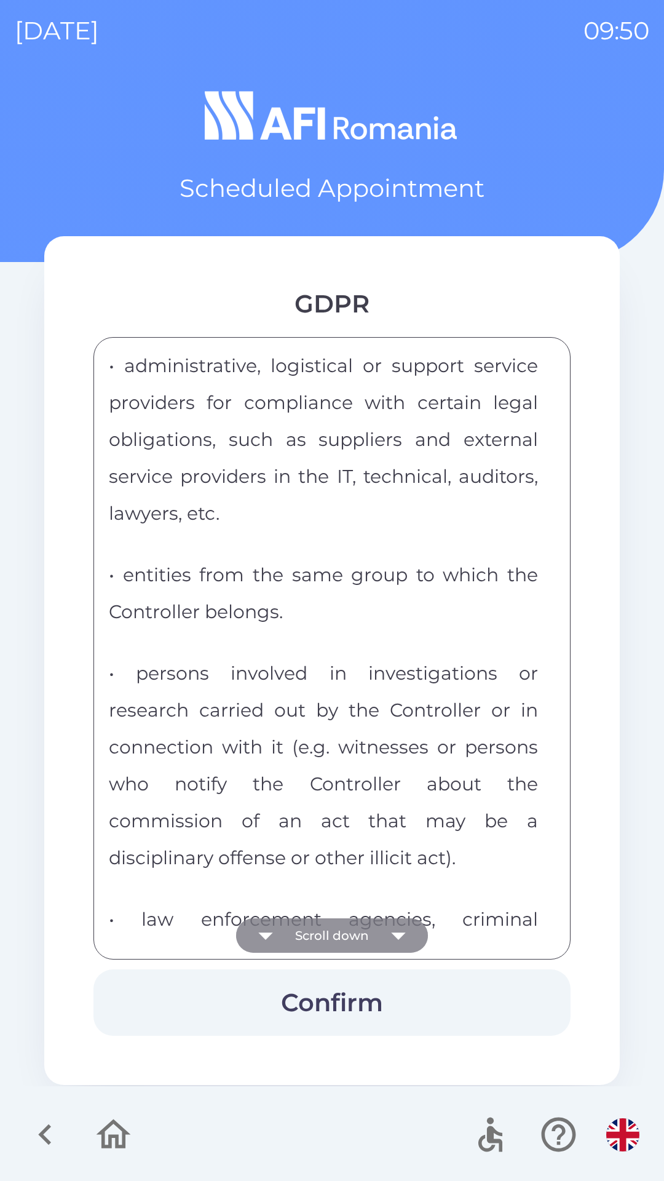
click at [344, 929] on button "Scroll down" at bounding box center [332, 935] width 192 height 34
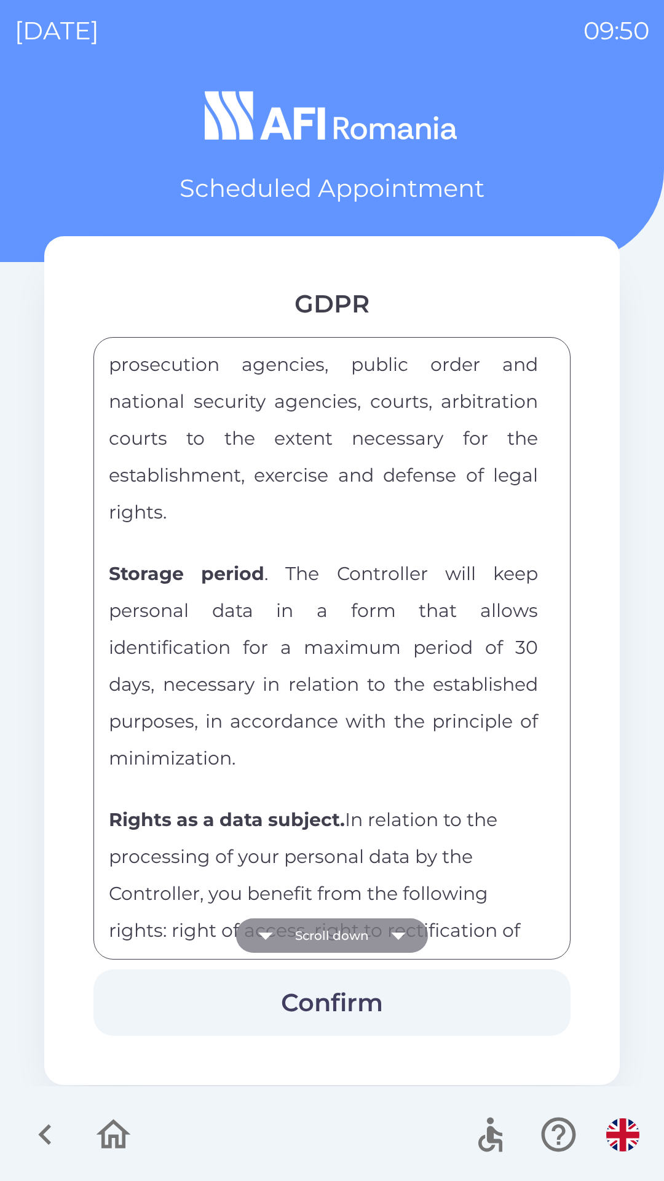
click at [338, 942] on button "Scroll down" at bounding box center [332, 935] width 192 height 34
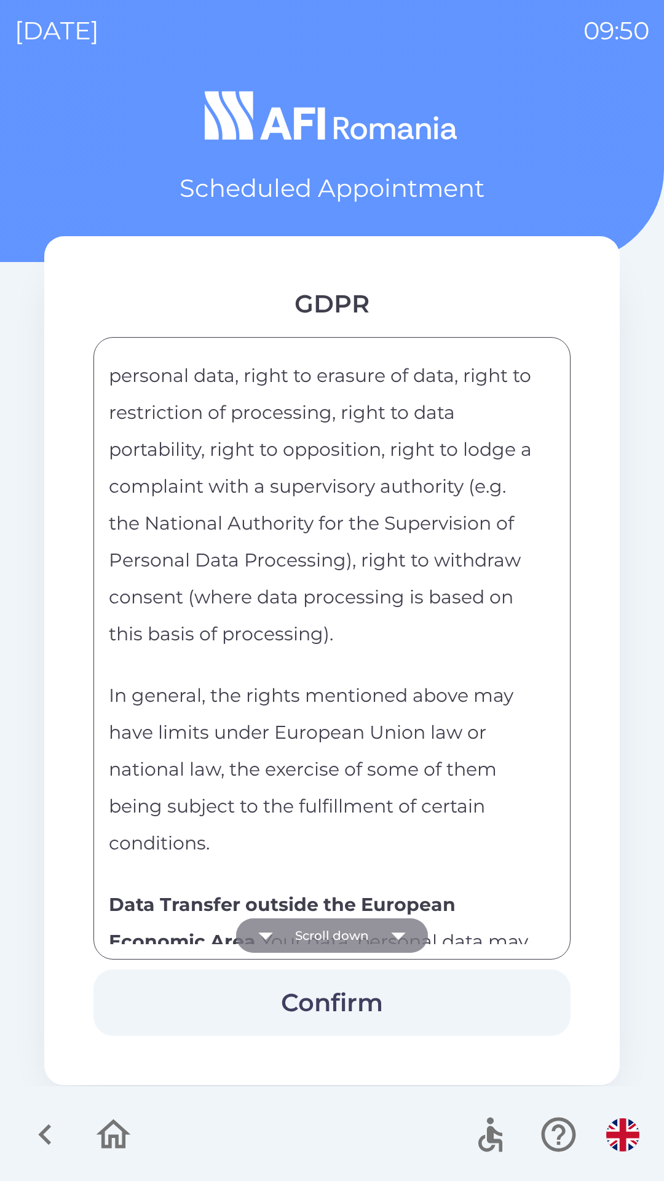
click at [338, 939] on button "Scroll down" at bounding box center [332, 935] width 192 height 34
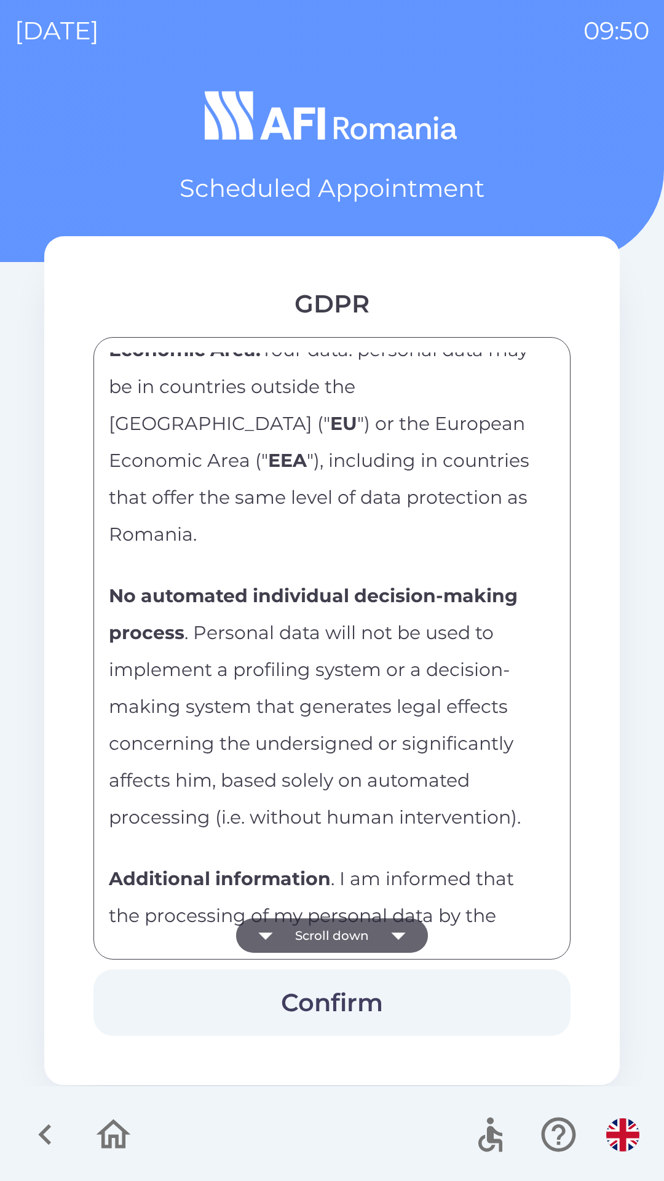
click at [325, 943] on button "Scroll down" at bounding box center [332, 935] width 192 height 34
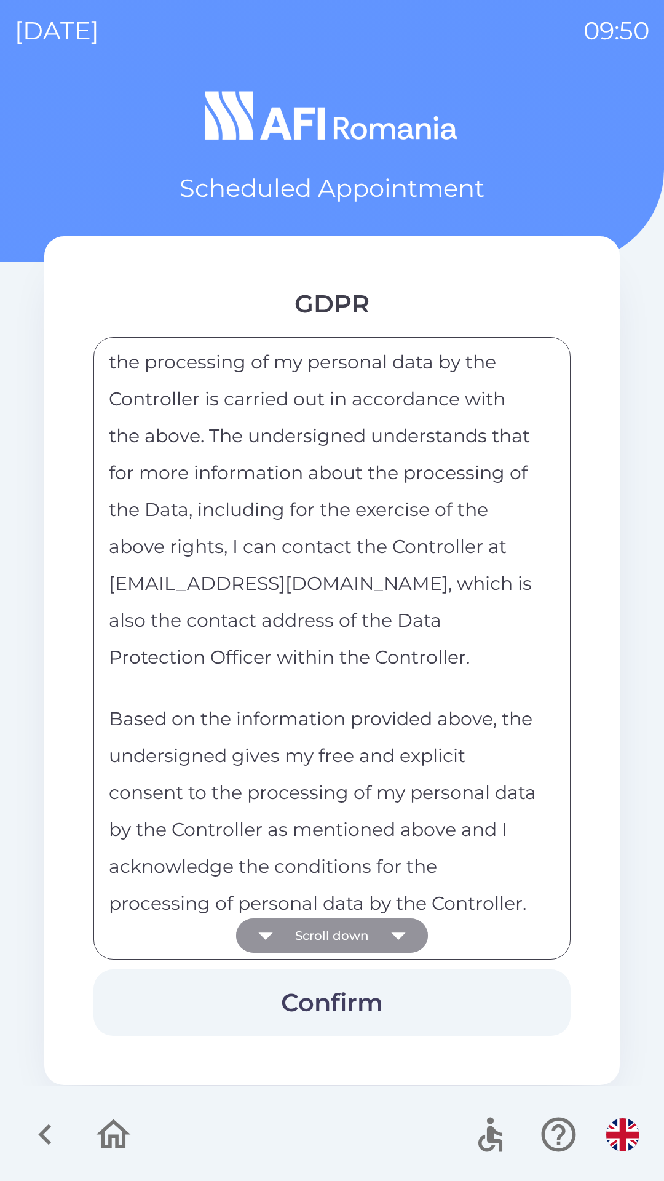
click at [323, 938] on button "Scroll down" at bounding box center [332, 935] width 192 height 34
click at [326, 930] on div "CONSENT FORM AND INFORMATION NOTE REGARDING THE PROCESSING OF PERSONAL DATA By …" at bounding box center [332, 648] width 446 height 592
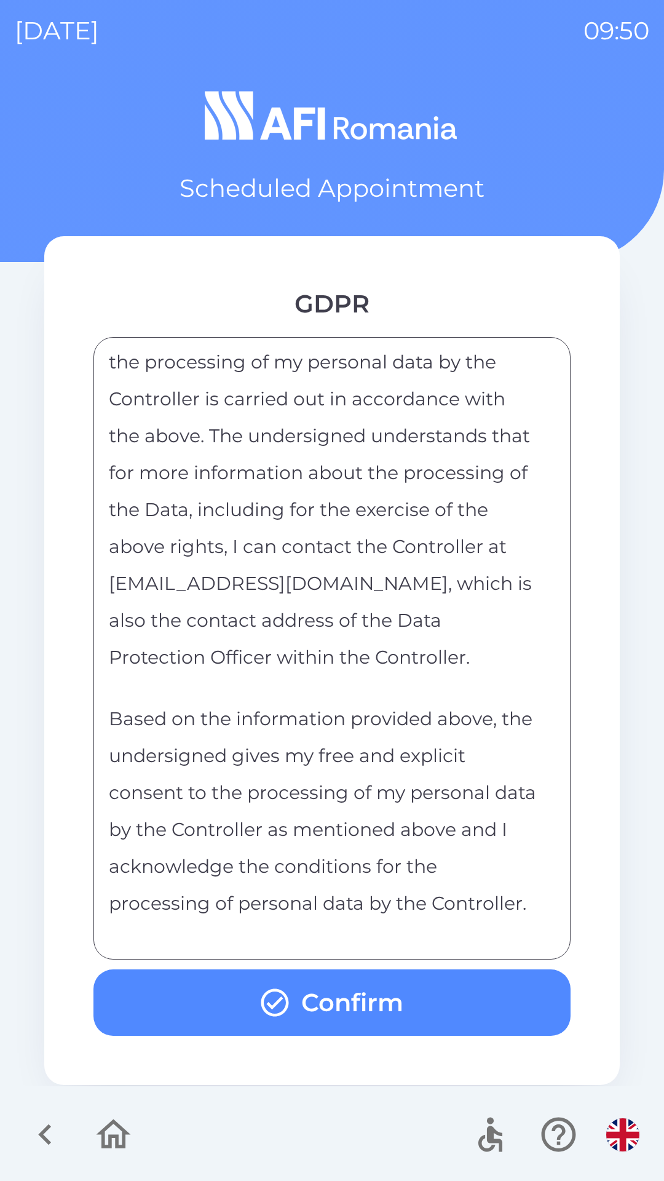
click at [300, 981] on button "Confirm" at bounding box center [331, 1002] width 477 height 66
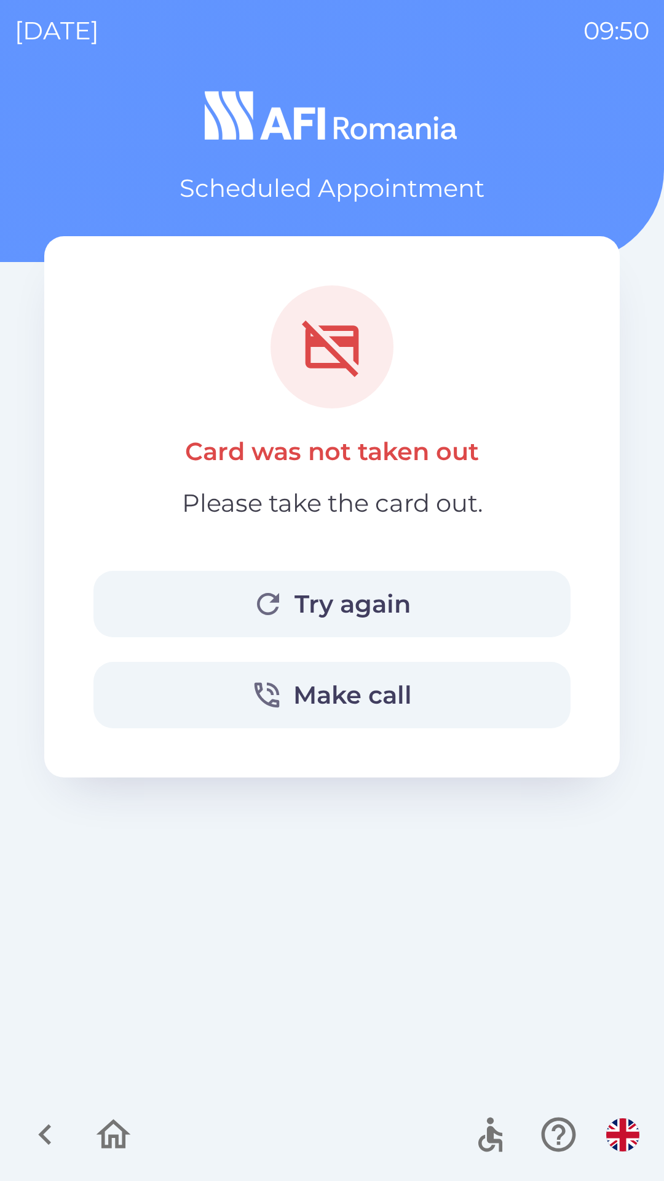
click at [319, 599] on button "Try again" at bounding box center [331, 604] width 477 height 66
click at [213, 592] on button "Try again" at bounding box center [331, 604] width 477 height 66
click at [307, 604] on button "Try again" at bounding box center [331, 604] width 477 height 66
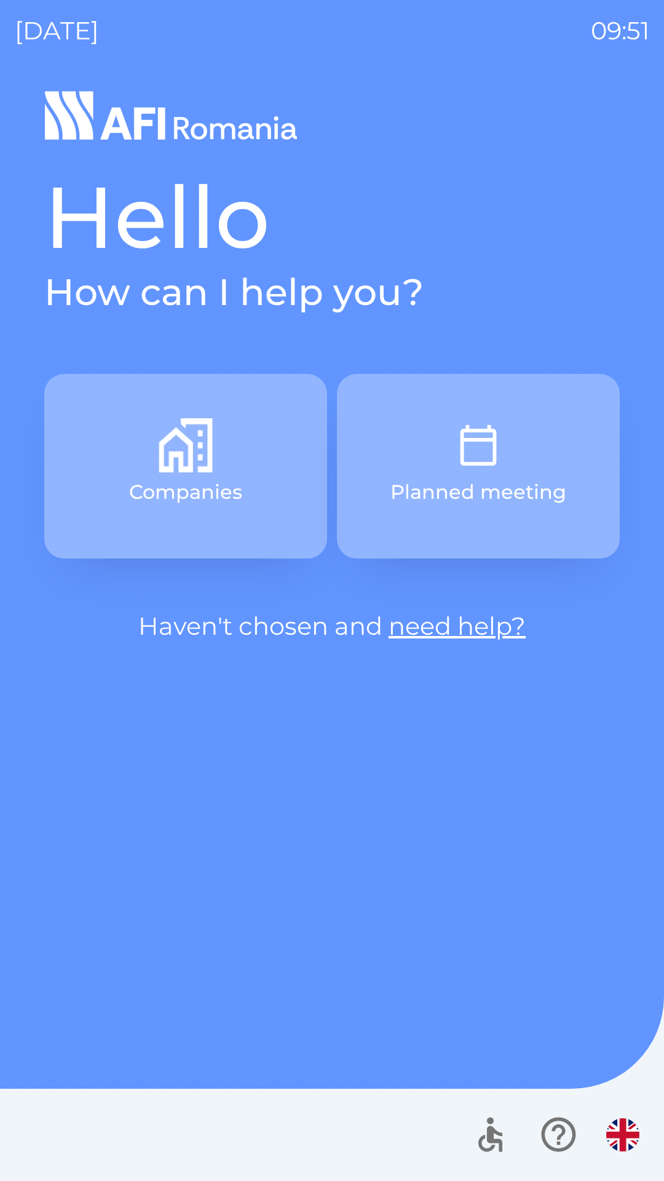
click at [212, 501] on p "Companies" at bounding box center [185, 492] width 113 height 30
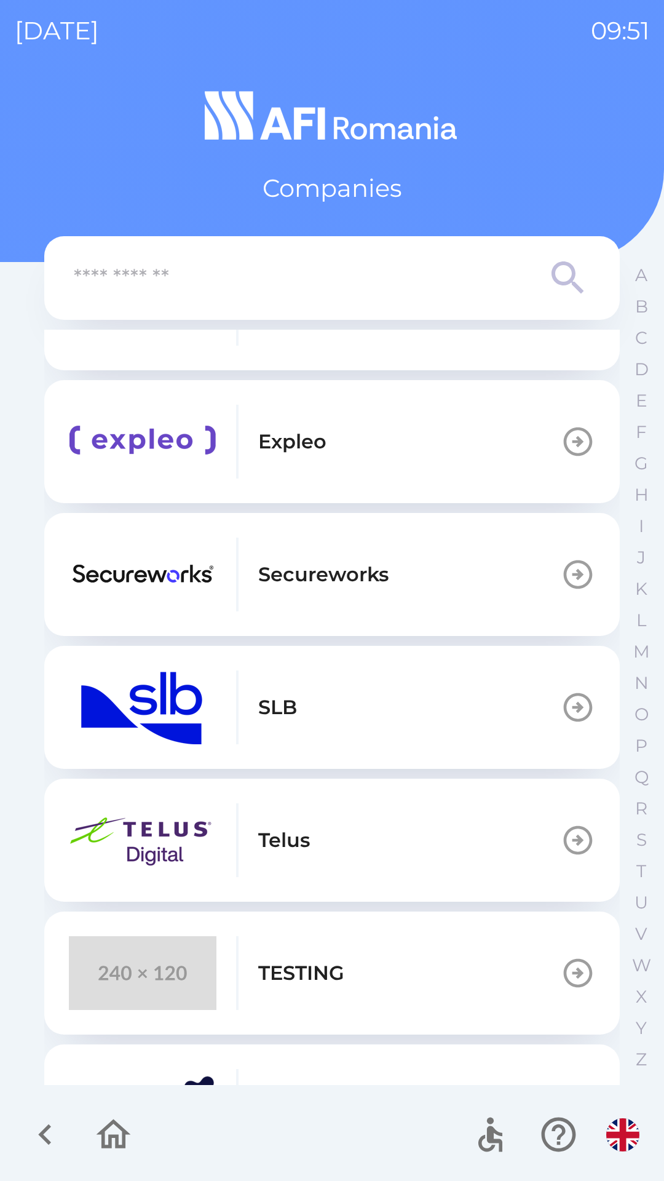
scroll to position [365, 0]
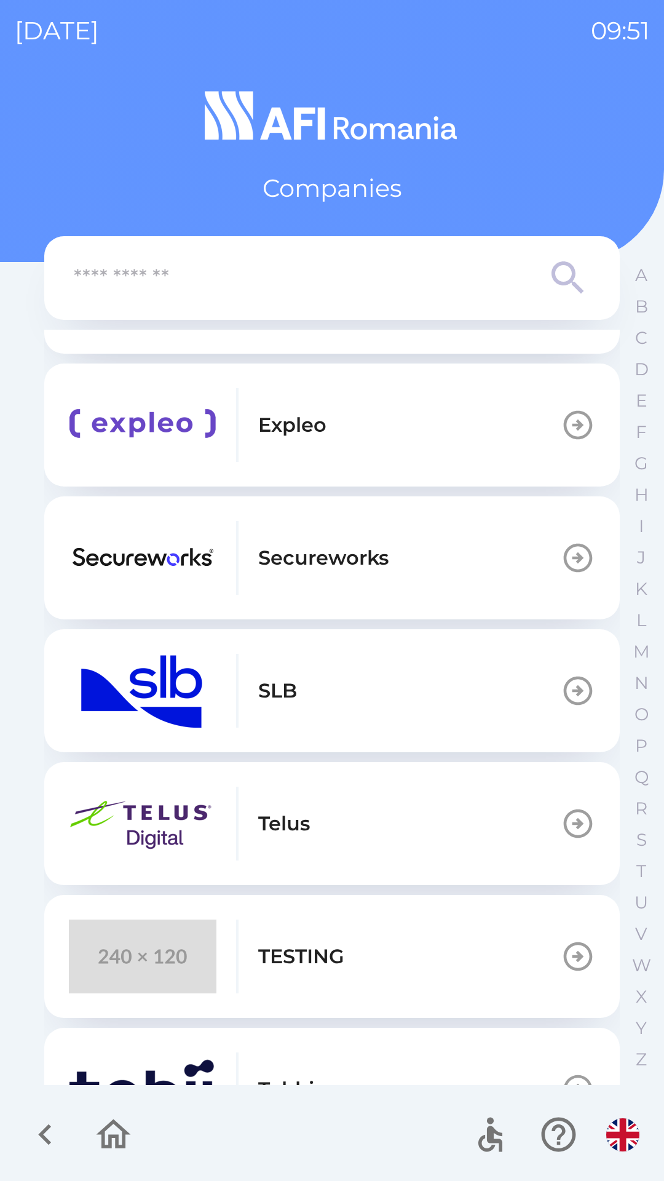
click at [296, 950] on p "TESTING" at bounding box center [301, 957] width 86 height 30
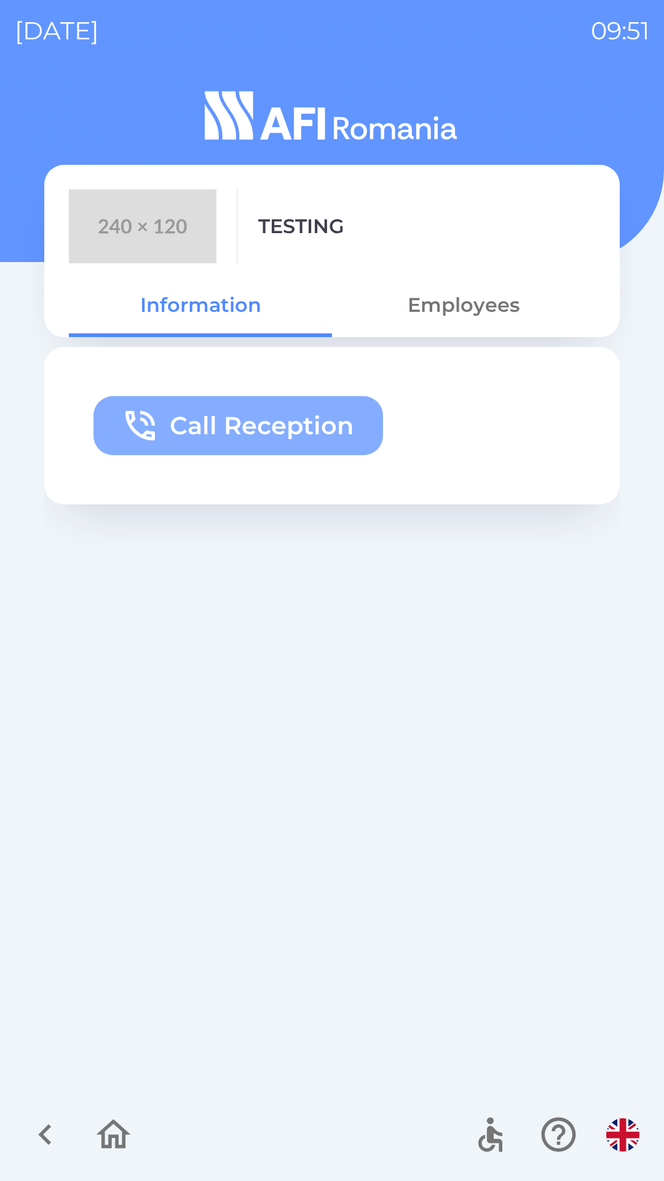
click at [264, 430] on button "Call Reception" at bounding box center [238, 425] width 290 height 59
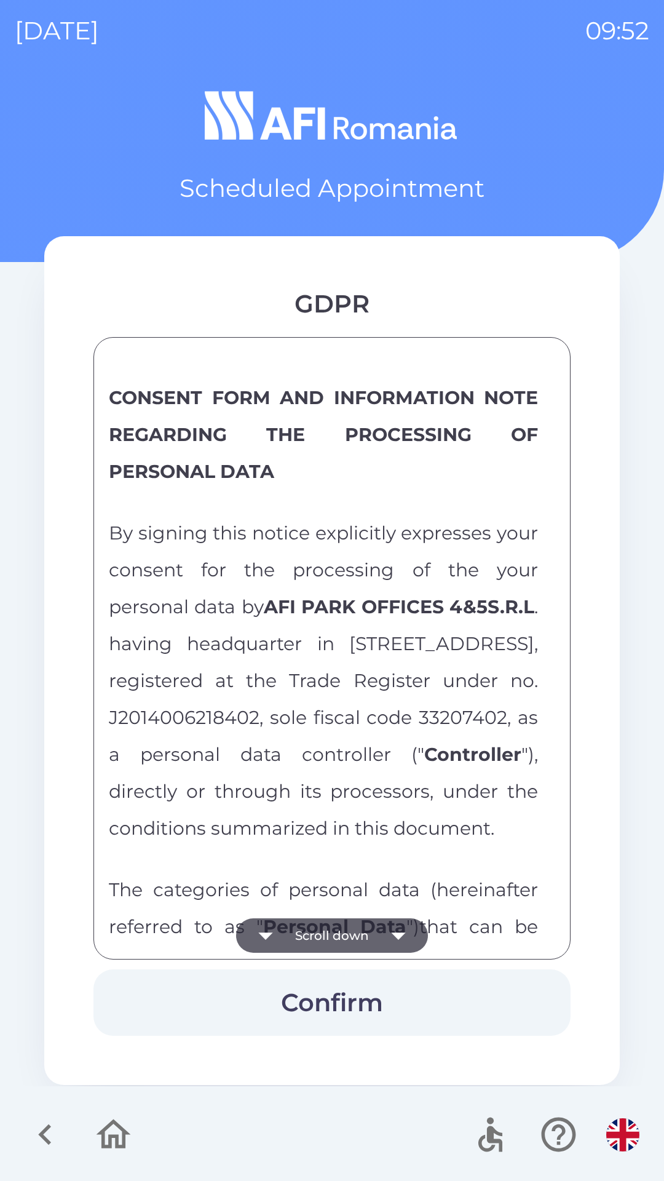
click at [325, 937] on button "Scroll down" at bounding box center [332, 935] width 192 height 34
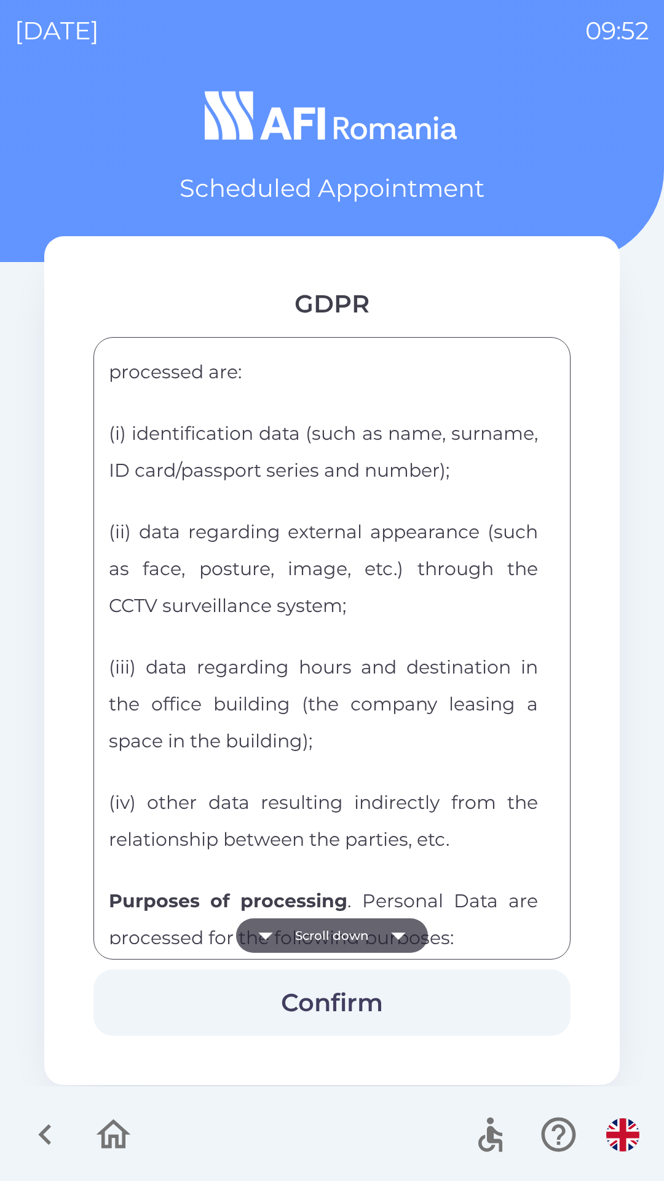
click at [334, 929] on button "Scroll down" at bounding box center [332, 935] width 192 height 34
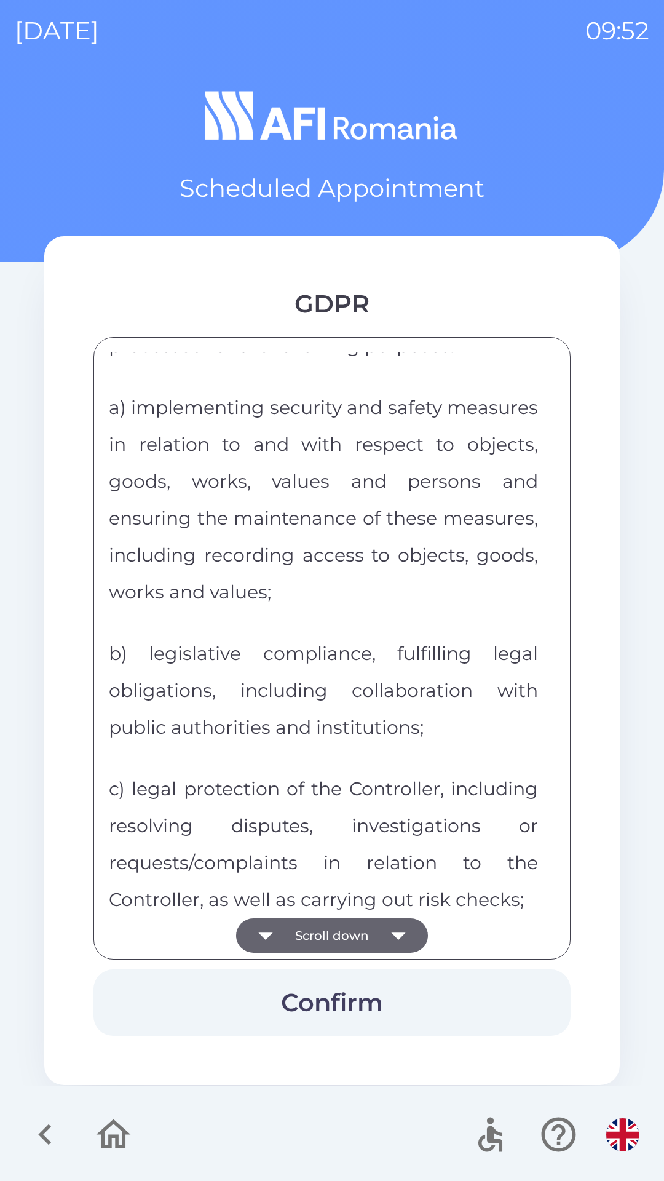
click at [344, 924] on button "Scroll down" at bounding box center [332, 935] width 192 height 34
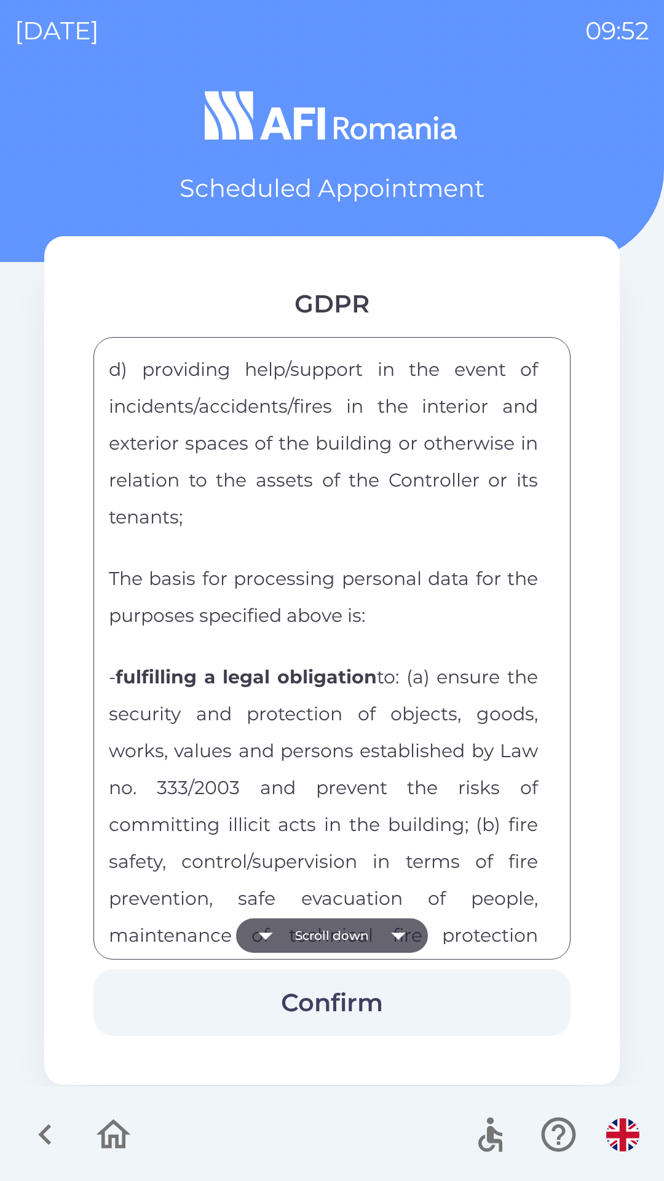
click at [347, 926] on button "Scroll down" at bounding box center [332, 935] width 192 height 34
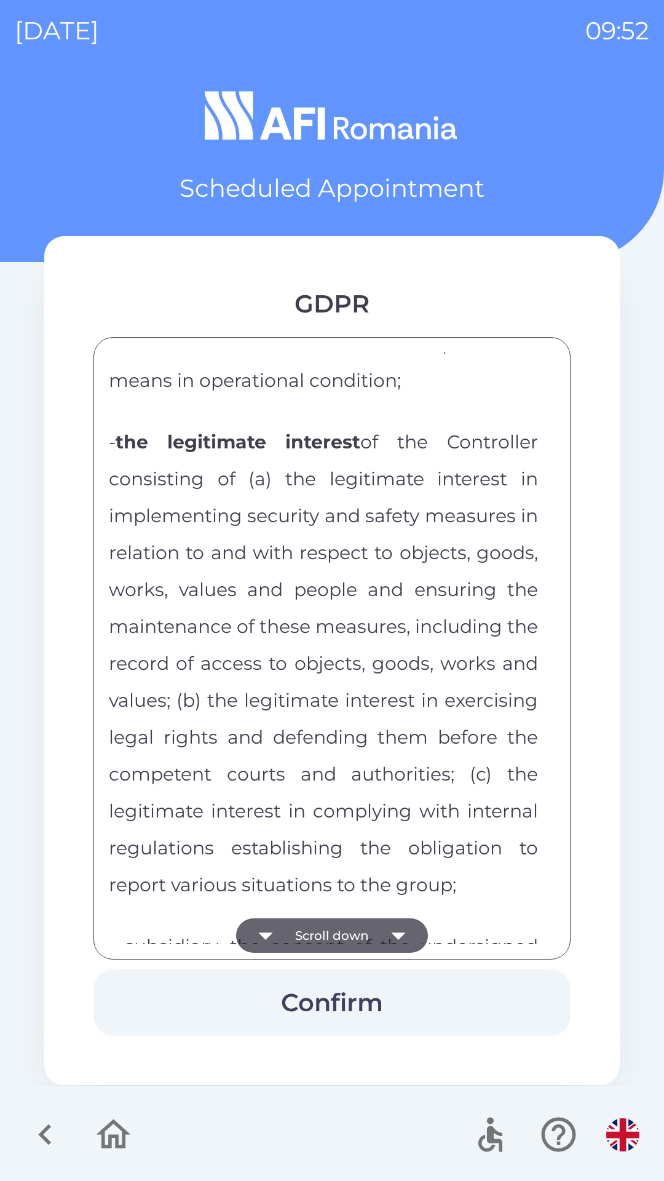
click at [350, 926] on button "Scroll down" at bounding box center [332, 935] width 192 height 34
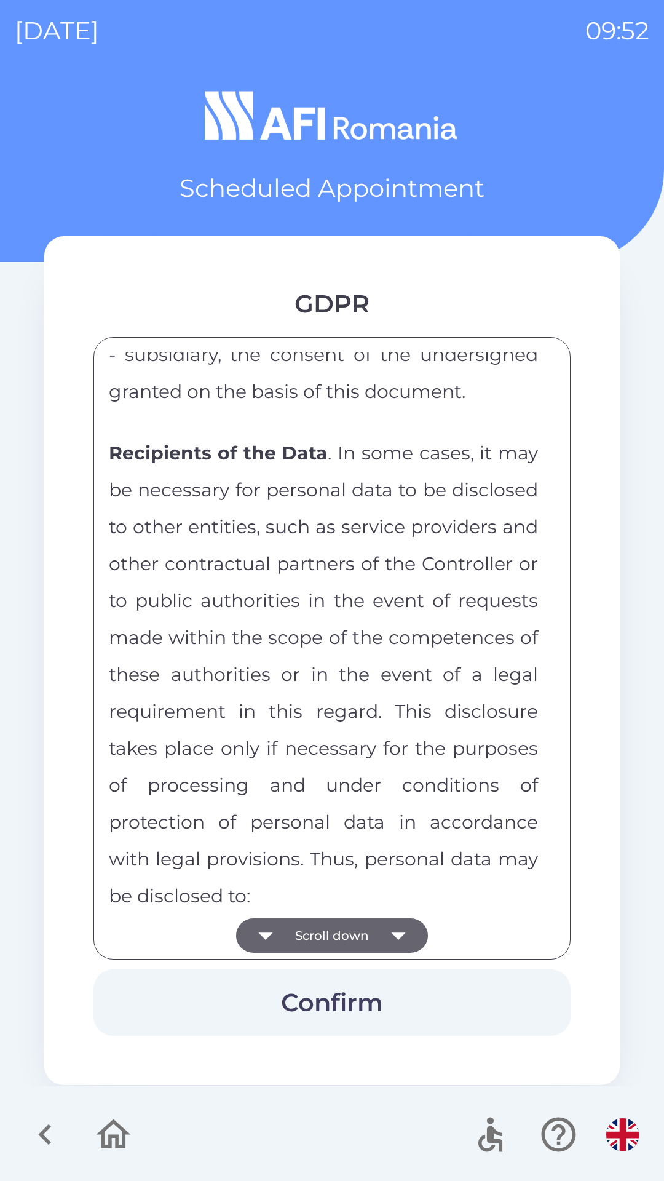
click at [351, 930] on button "Scroll down" at bounding box center [332, 935] width 192 height 34
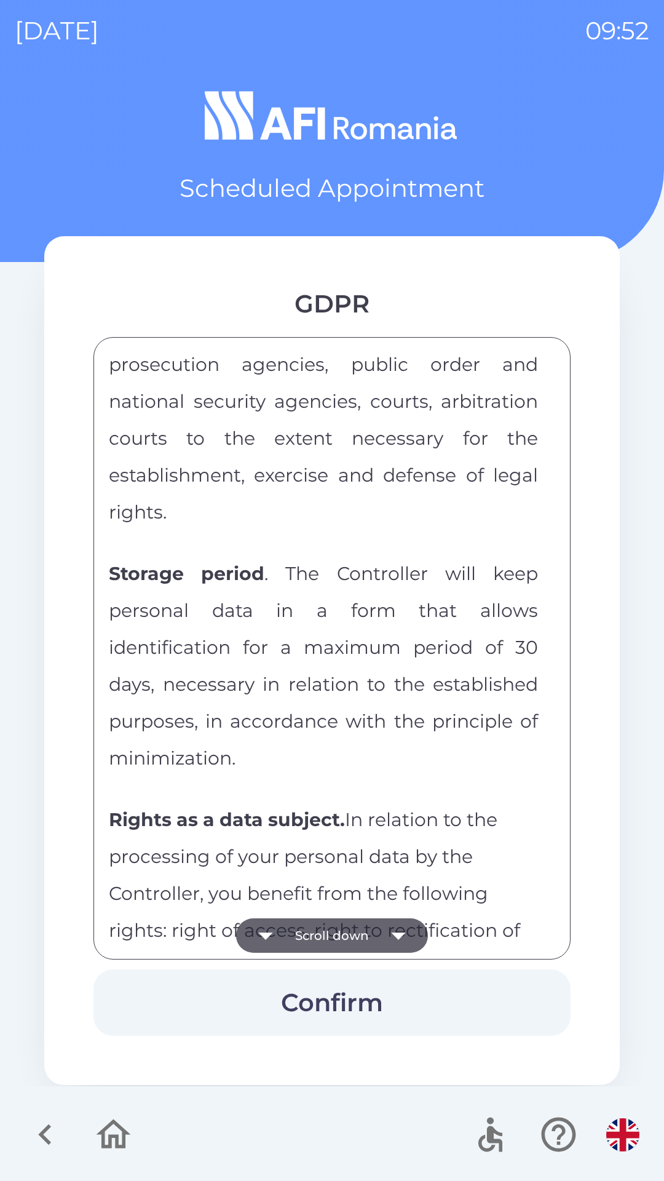
click at [360, 926] on button "Scroll down" at bounding box center [332, 935] width 192 height 34
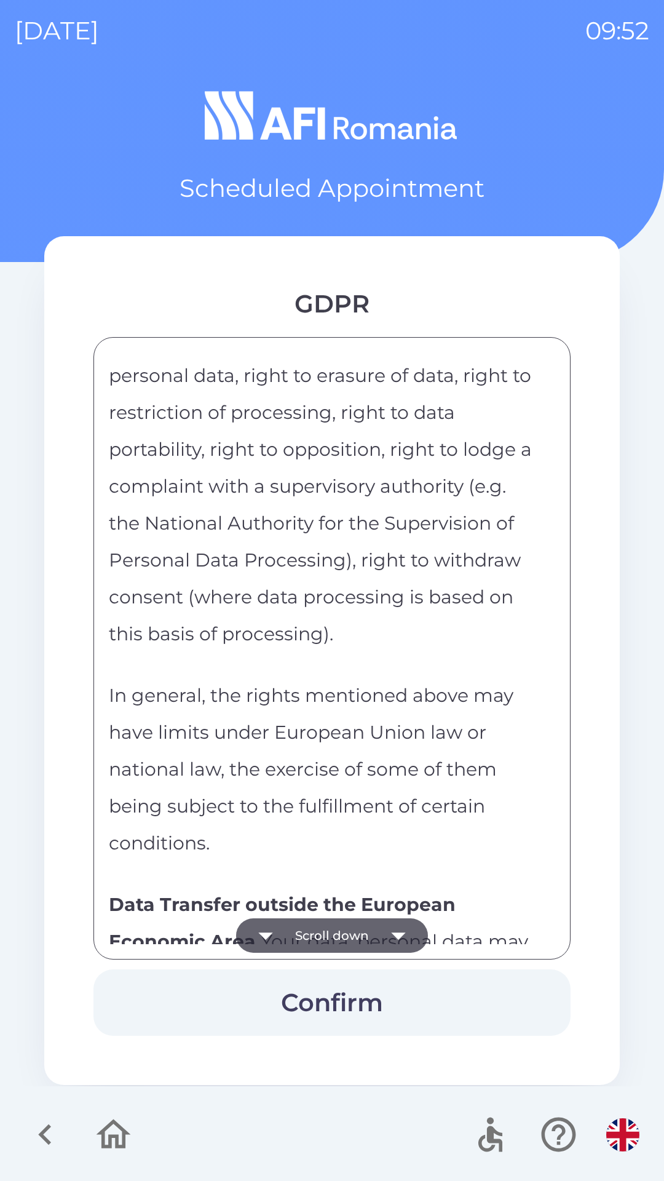
click at [359, 929] on button "Scroll down" at bounding box center [332, 935] width 192 height 34
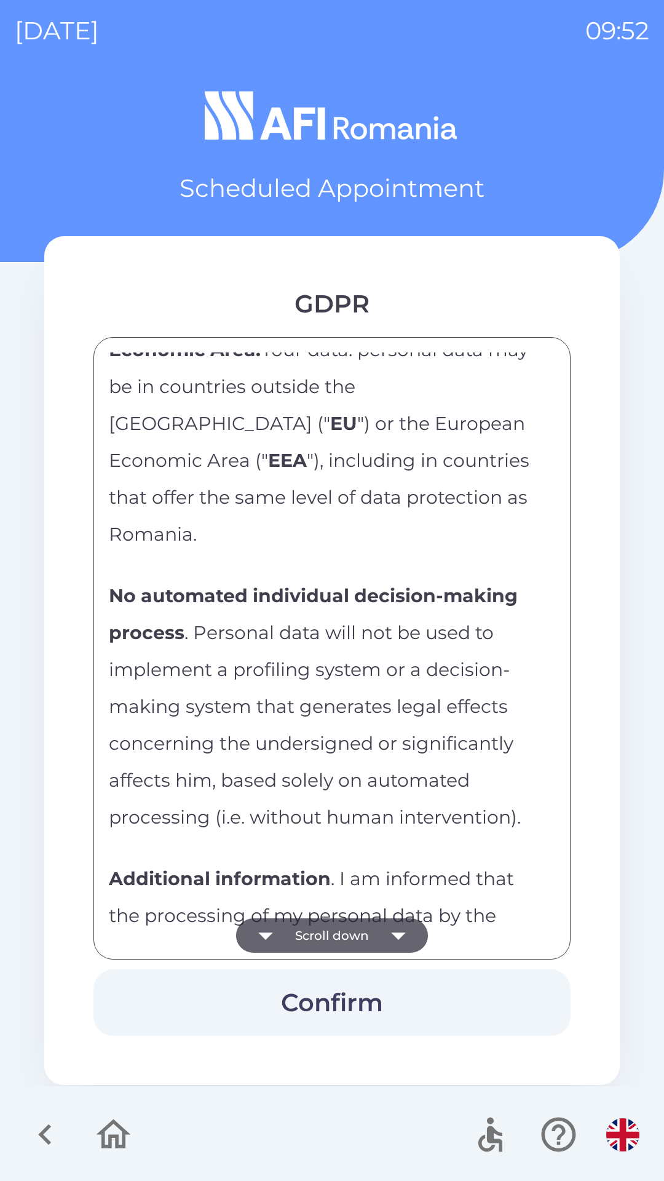
click at [351, 930] on button "Scroll down" at bounding box center [332, 935] width 192 height 34
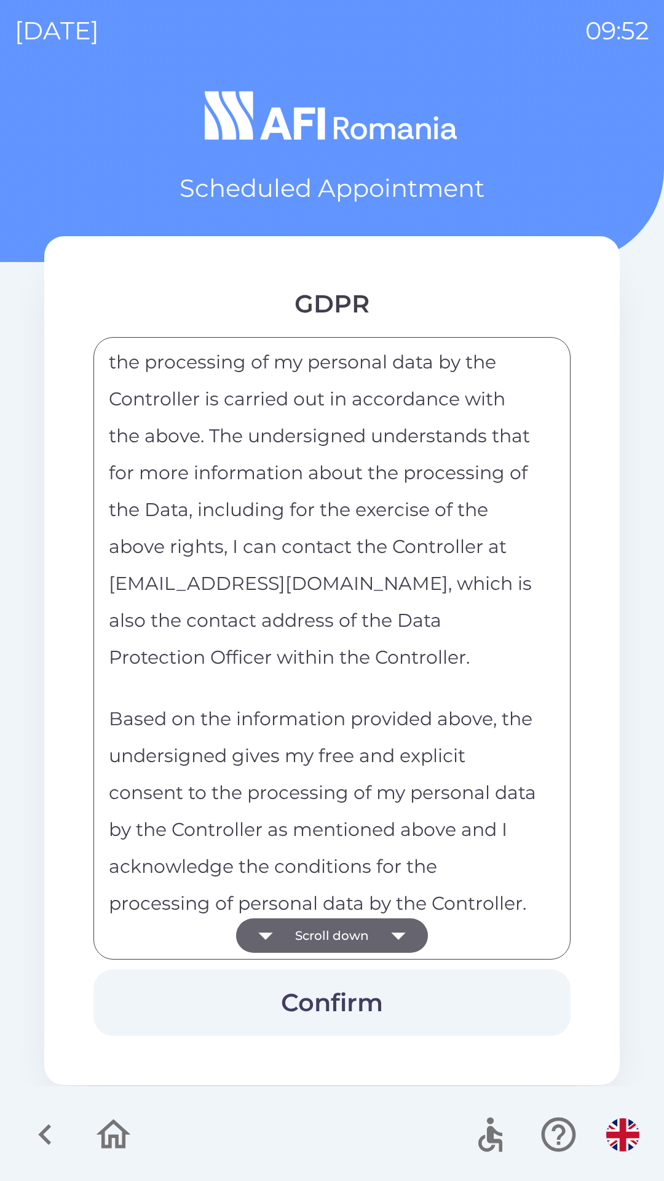
click at [359, 927] on button "Scroll down" at bounding box center [332, 935] width 192 height 34
click at [348, 929] on div "CONSENT FORM AND INFORMATION NOTE REGARDING THE PROCESSING OF PERSONAL DATA By …" at bounding box center [332, 648] width 446 height 592
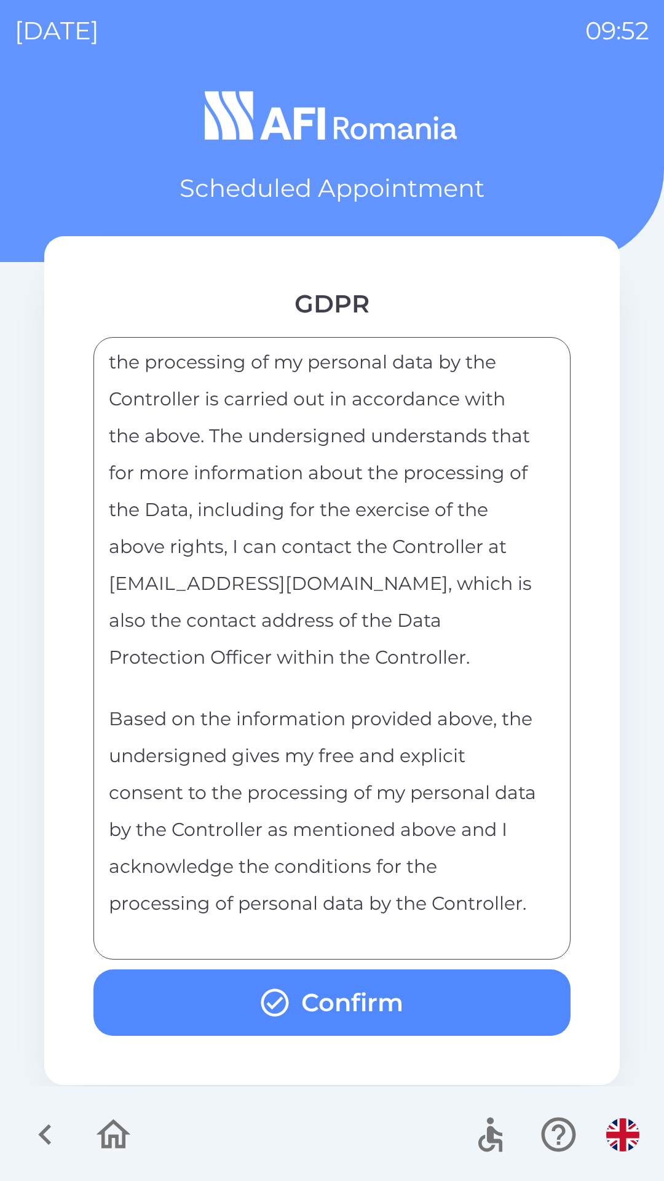
click at [295, 1002] on button "Confirm" at bounding box center [331, 1002] width 477 height 66
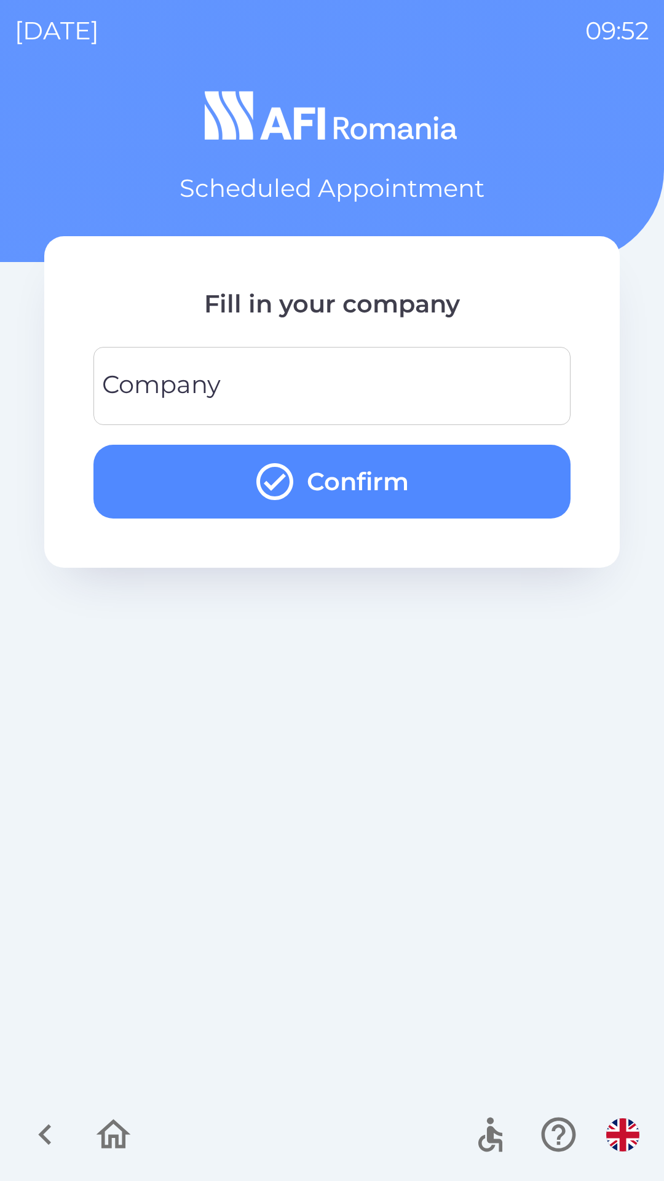
click at [197, 474] on button "Confirm" at bounding box center [331, 482] width 477 height 74
click at [137, 385] on div "Company Company" at bounding box center [331, 386] width 477 height 78
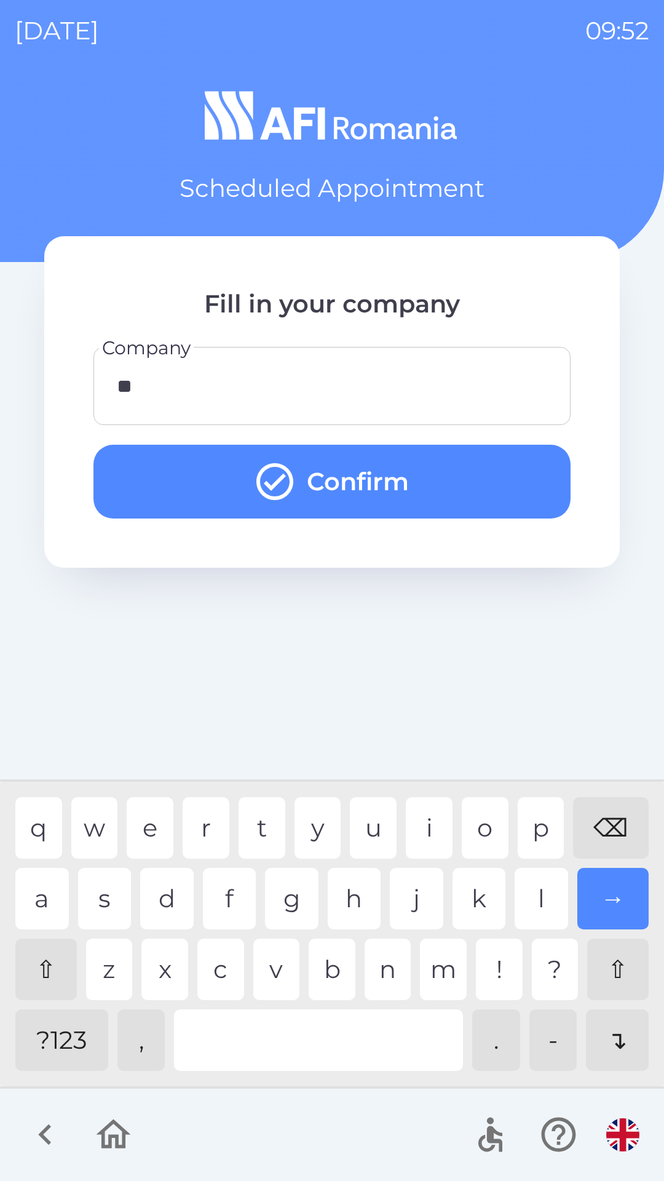
click at [190, 904] on div "d" at bounding box center [167, 898] width 54 height 61
click at [196, 888] on div "a s d f g h j k l →" at bounding box center [331, 898] width 633 height 61
click at [300, 867] on div "q w e r t y u i o p ⌫ a s d f g h j k l → ⇧ z x c v b n m ! ? ⇧ ?123 , . - ↴" at bounding box center [332, 934] width 658 height 298
click at [374, 865] on div "q w e r t y u i o p ⌫ a s d f g h j k l → ⇧ z x c v b n m ! ? ⇧ ?123 , . - ↴" at bounding box center [332, 934] width 658 height 298
click at [386, 878] on div "a s d f g h j k l →" at bounding box center [331, 898] width 633 height 61
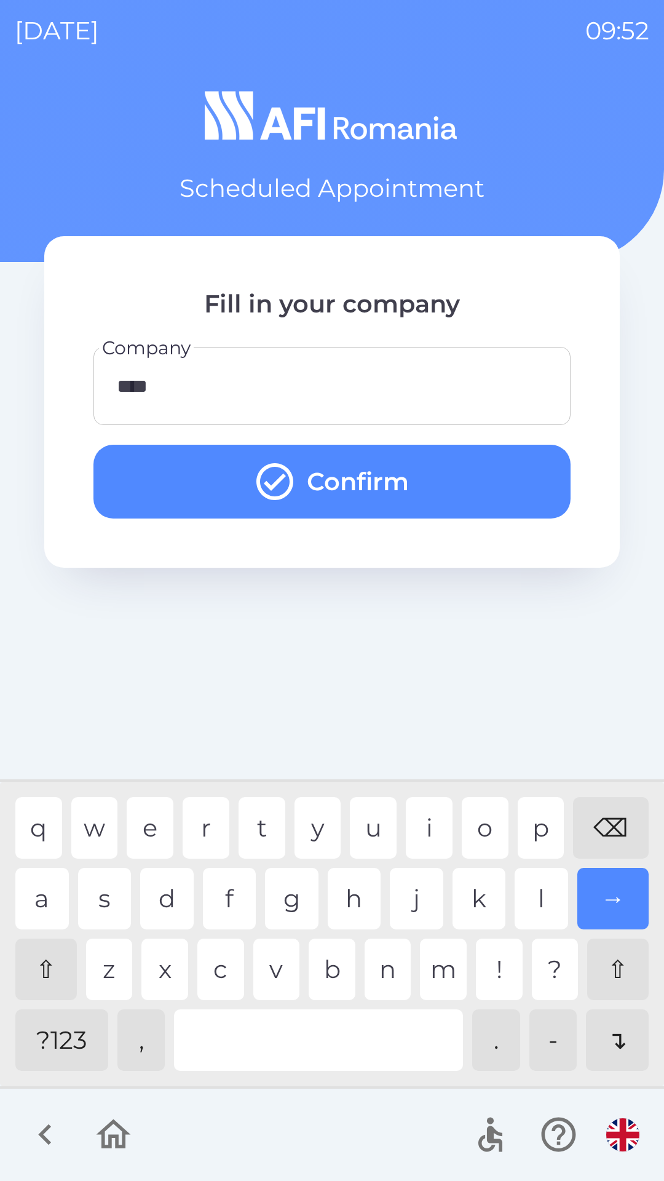
click at [258, 824] on div "t" at bounding box center [262, 827] width 47 height 61
type input "*****"
click at [615, 903] on div "→" at bounding box center [613, 898] width 72 height 61
click at [338, 478] on button "Confirm" at bounding box center [331, 482] width 477 height 74
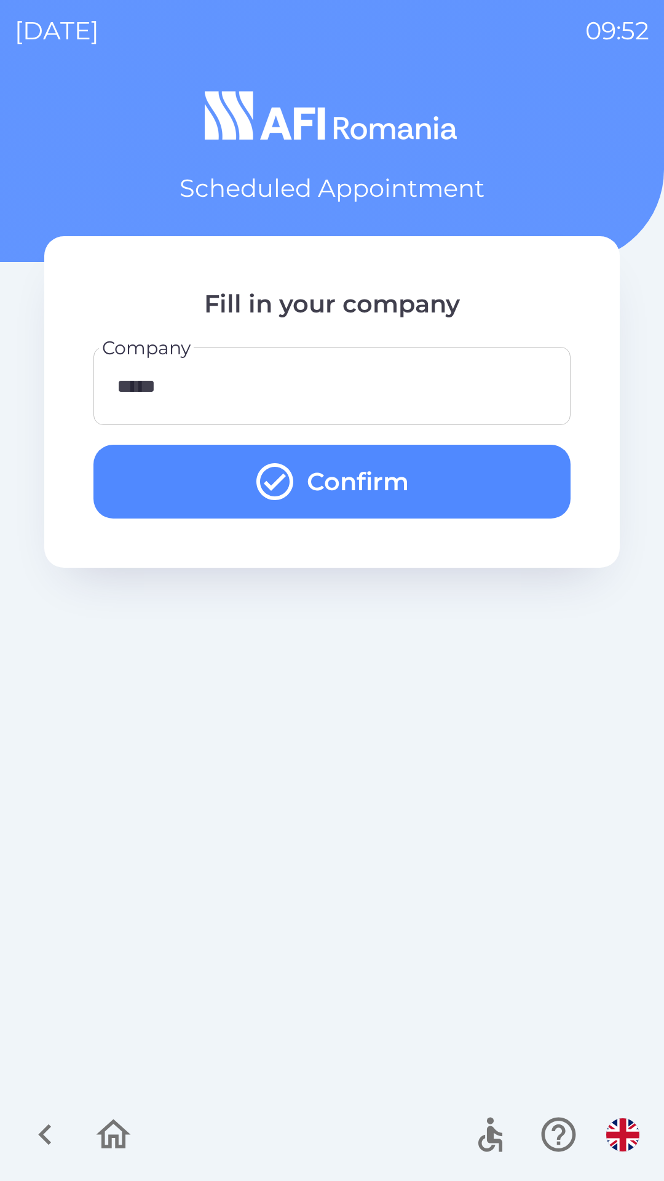
click at [277, 485] on icon "submit" at bounding box center [274, 481] width 37 height 37
click at [290, 485] on icon "submit" at bounding box center [274, 481] width 37 height 37
click at [295, 489] on icon "submit" at bounding box center [275, 481] width 44 height 44
click at [308, 484] on button "Confirm" at bounding box center [331, 482] width 477 height 74
click at [312, 480] on button "Confirm" at bounding box center [331, 482] width 477 height 74
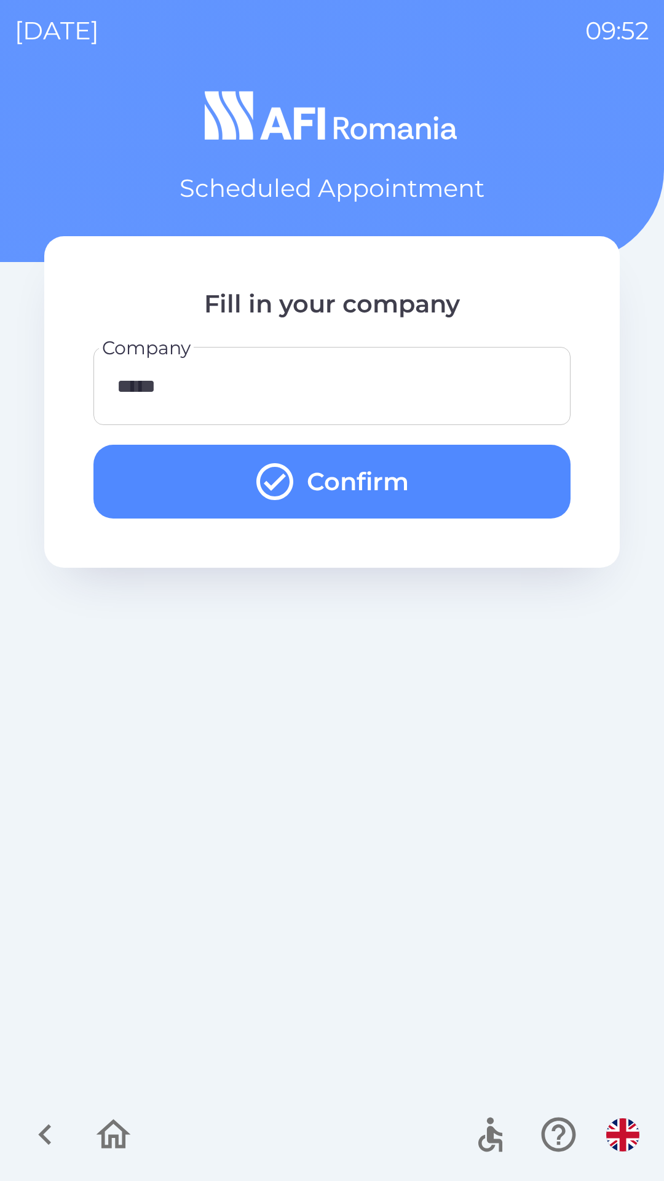
click at [307, 474] on button "Confirm" at bounding box center [331, 482] width 477 height 74
click at [298, 480] on button "Confirm" at bounding box center [331, 482] width 477 height 74
click at [288, 487] on icon "submit" at bounding box center [275, 481] width 44 height 44
click at [299, 487] on button "Confirm" at bounding box center [331, 482] width 477 height 74
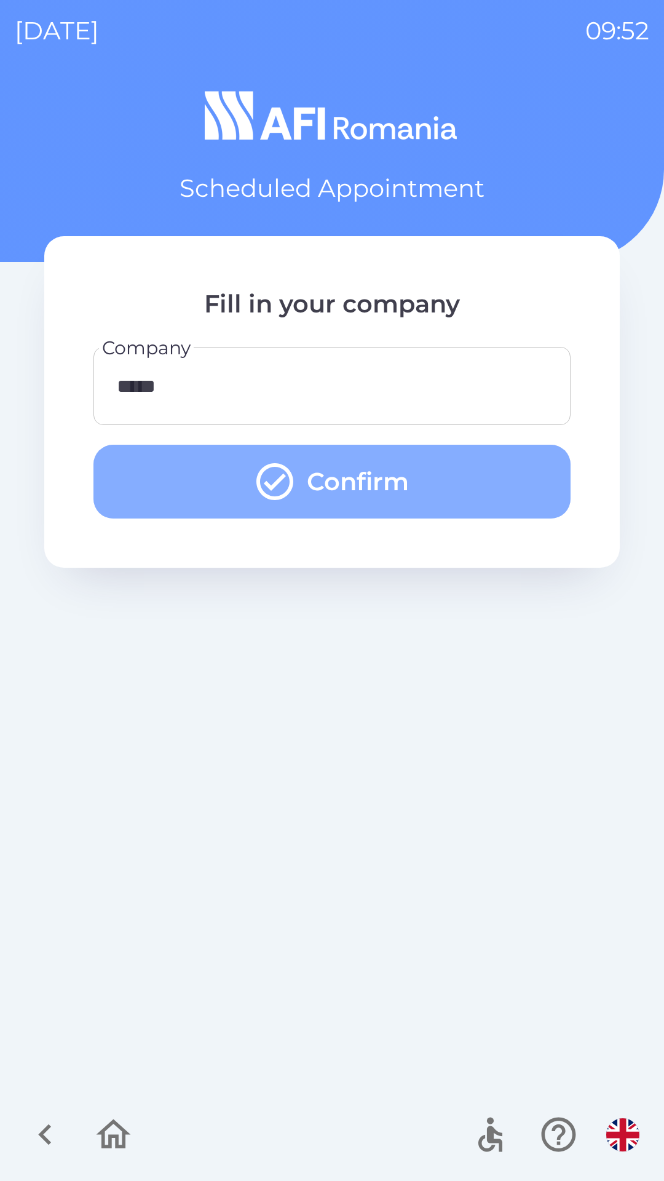
click at [296, 488] on icon "submit" at bounding box center [275, 481] width 44 height 44
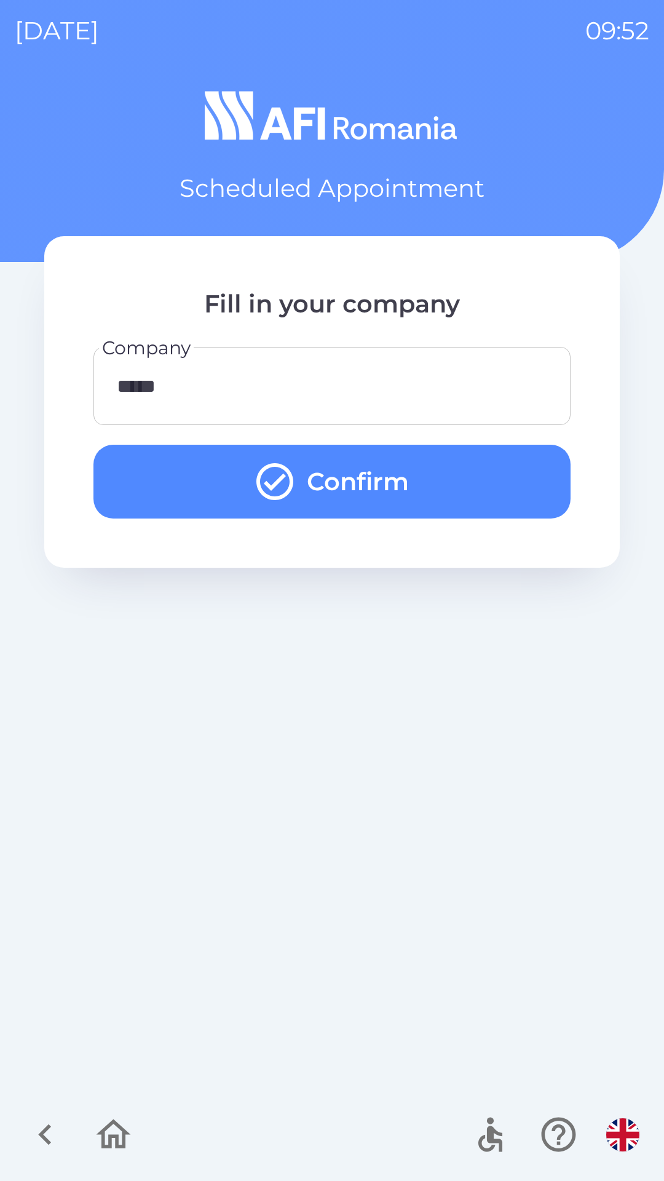
click at [285, 487] on icon "submit" at bounding box center [275, 481] width 44 height 44
click at [275, 489] on icon "submit" at bounding box center [275, 481] width 44 height 44
click at [138, 501] on button "Confirm" at bounding box center [331, 482] width 477 height 74
click at [59, 1150] on icon "button" at bounding box center [45, 1134] width 41 height 41
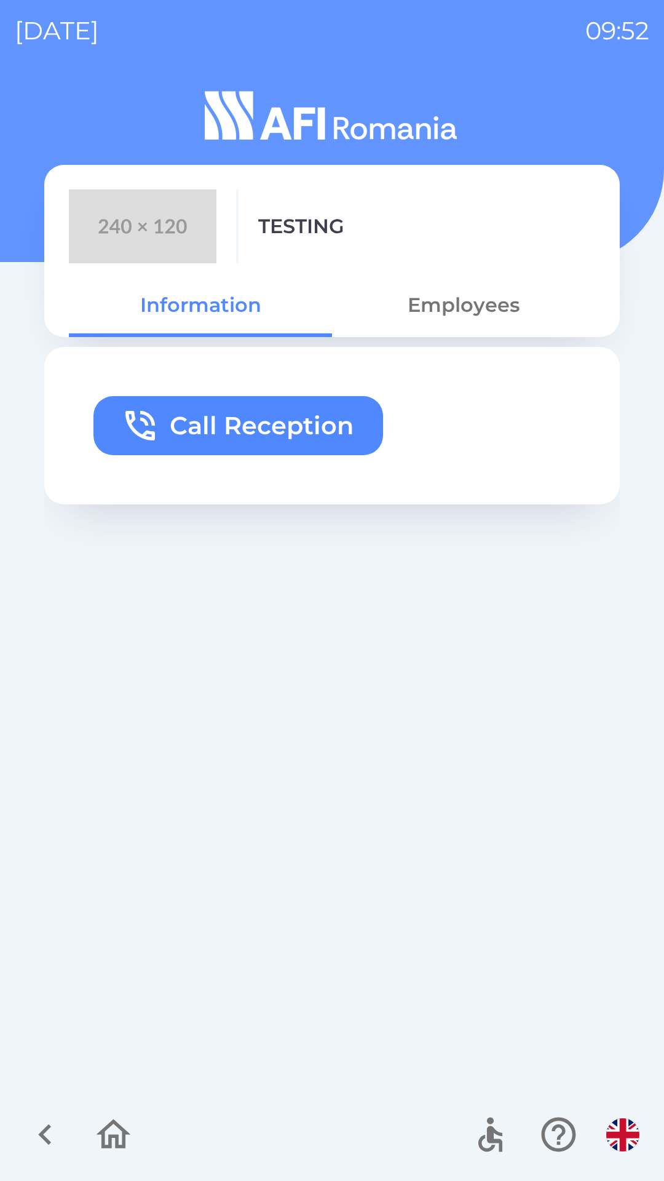
click at [48, 1151] on icon "button" at bounding box center [45, 1134] width 41 height 41
